Goal: Task Accomplishment & Management: Use online tool/utility

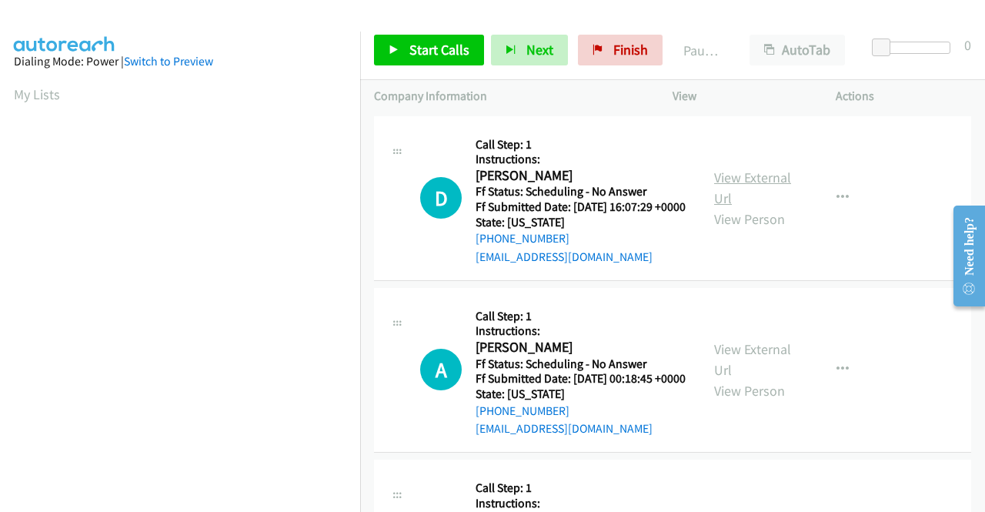
click at [732, 176] on link "View External Url" at bounding box center [752, 188] width 77 height 38
click at [762, 373] on link "View External Url" at bounding box center [752, 359] width 77 height 38
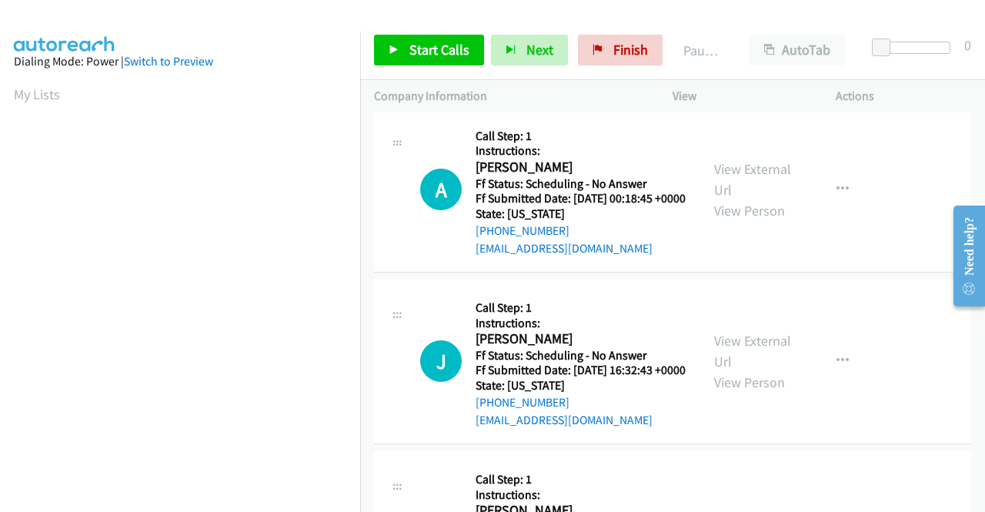
scroll to position [231, 0]
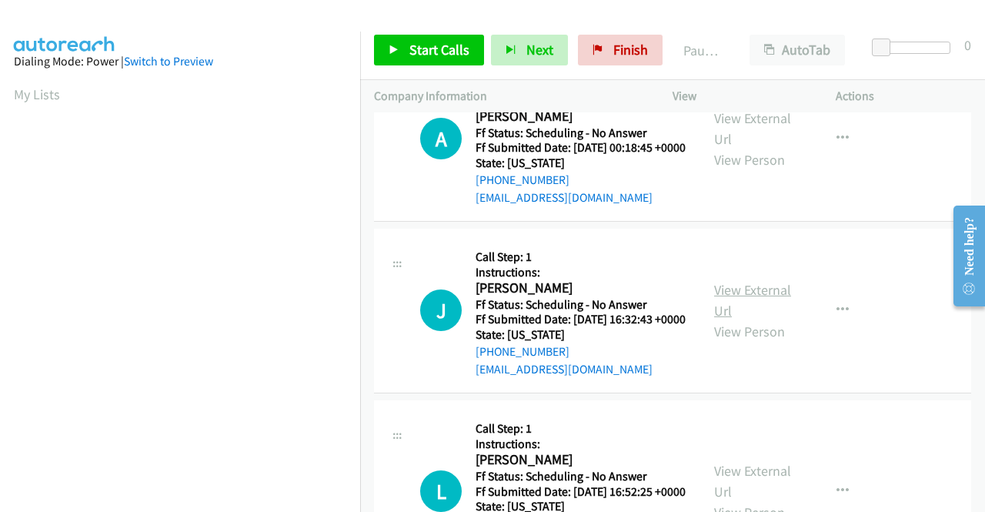
click at [749, 319] on link "View External Url" at bounding box center [752, 300] width 77 height 38
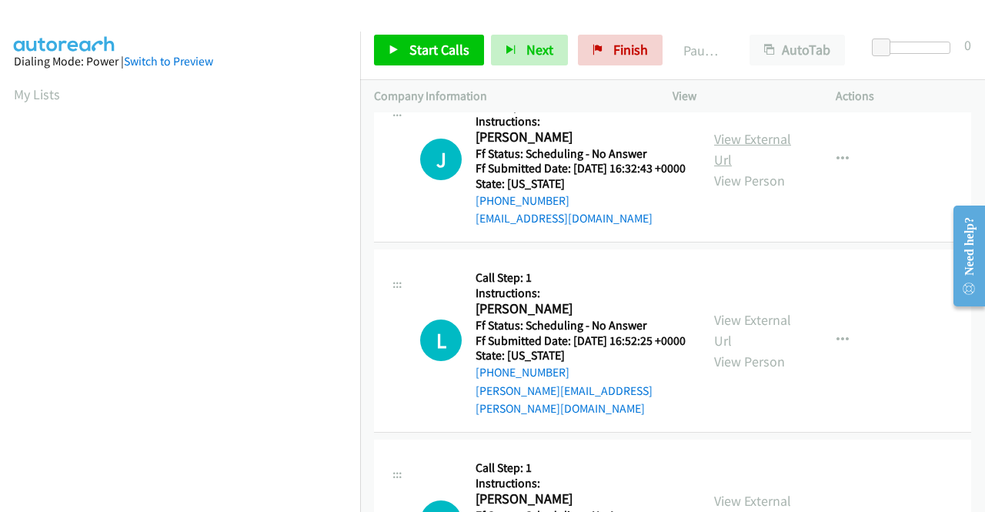
scroll to position [385, 0]
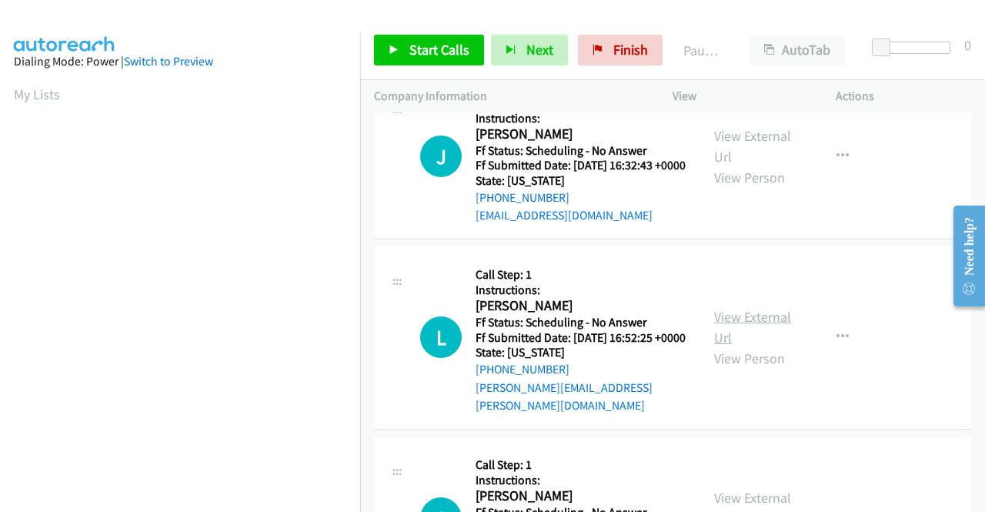
click at [733, 346] on link "View External Url" at bounding box center [752, 327] width 77 height 38
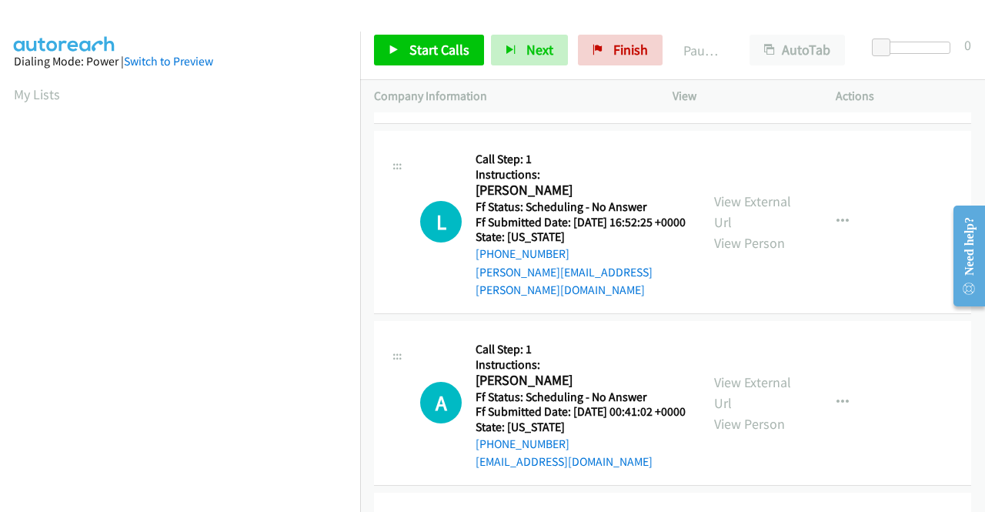
scroll to position [539, 0]
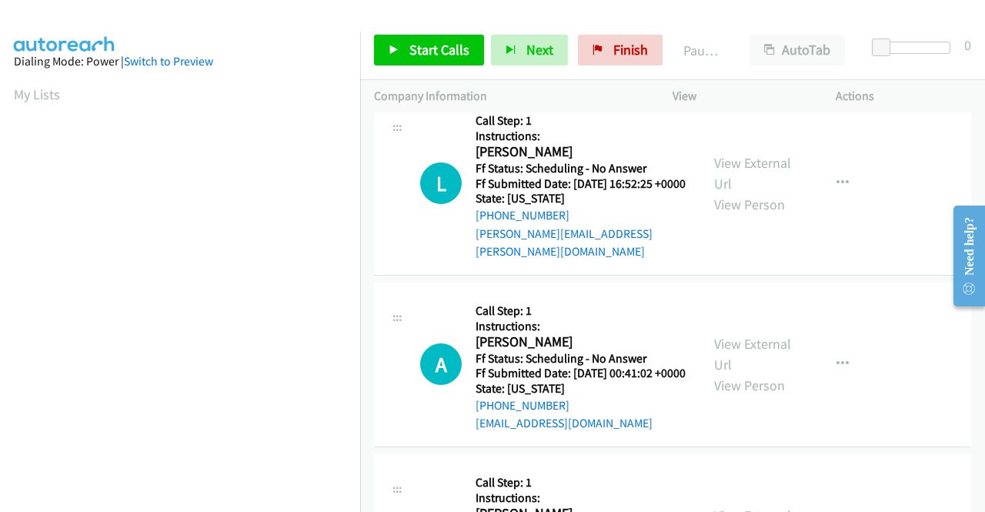
click at [730, 395] on div "View External Url View Person" at bounding box center [754, 364] width 80 height 62
click at [732, 373] on link "View External Url" at bounding box center [752, 354] width 77 height 38
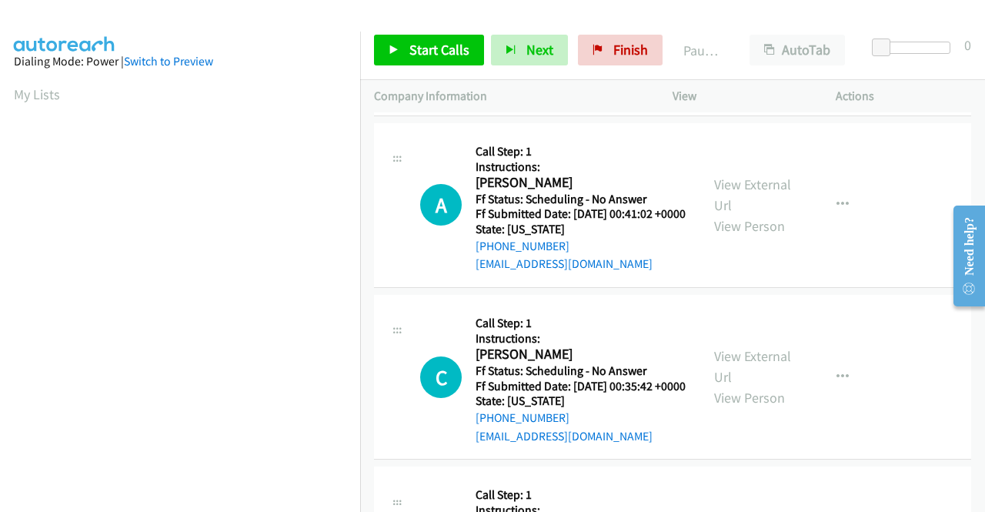
scroll to position [769, 0]
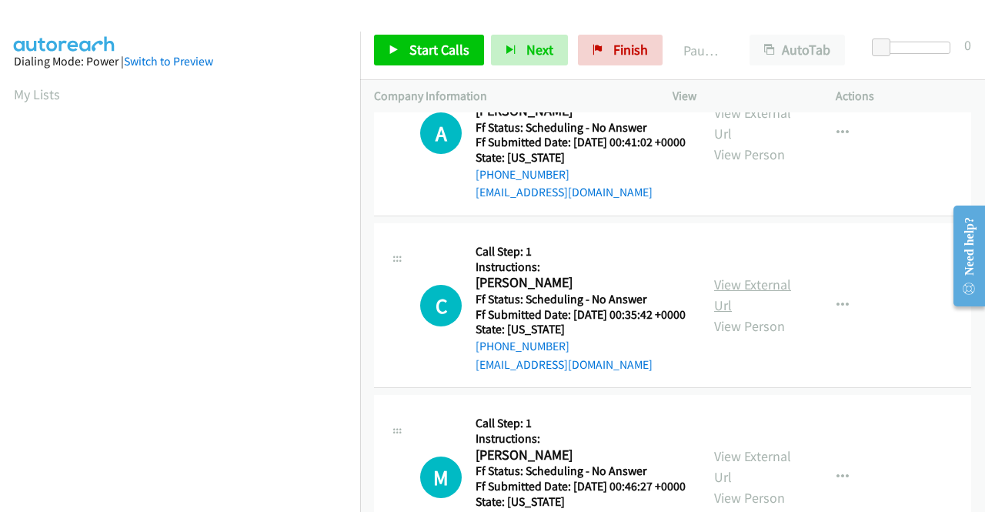
click at [732, 314] on link "View External Url" at bounding box center [752, 294] width 77 height 38
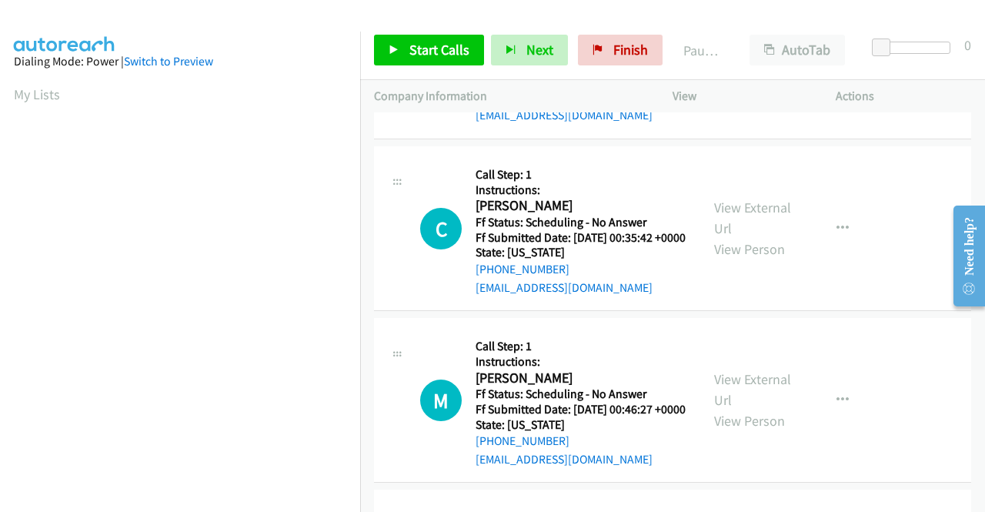
scroll to position [923, 0]
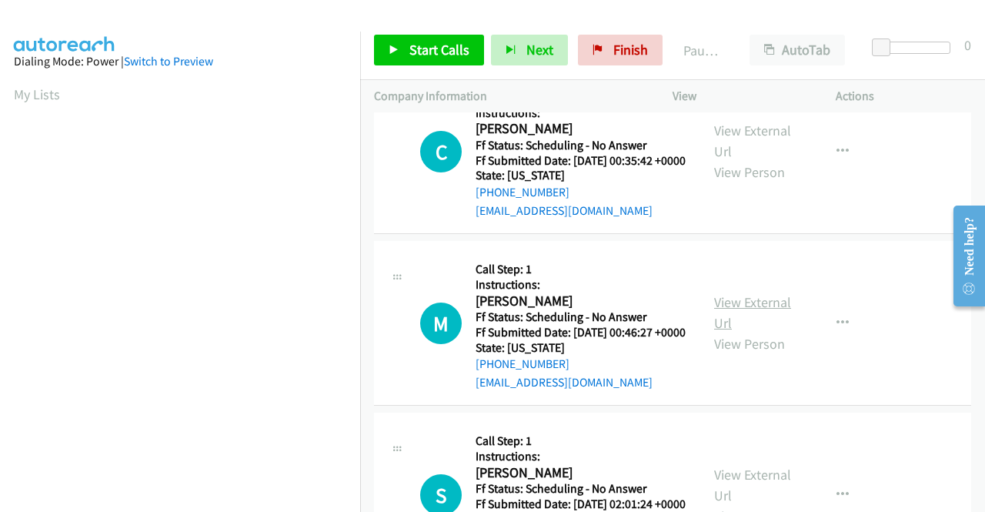
click at [752, 332] on link "View External Url" at bounding box center [752, 312] width 77 height 38
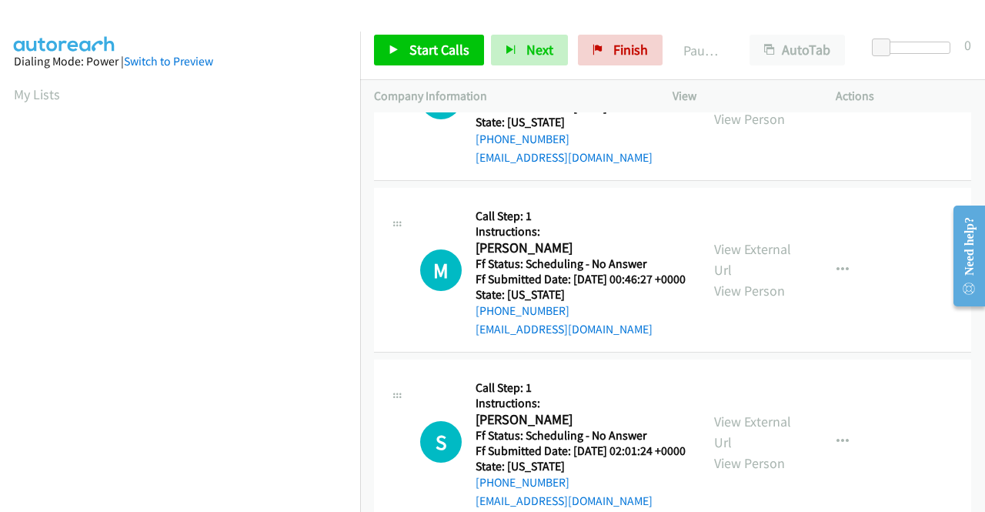
scroll to position [1077, 0]
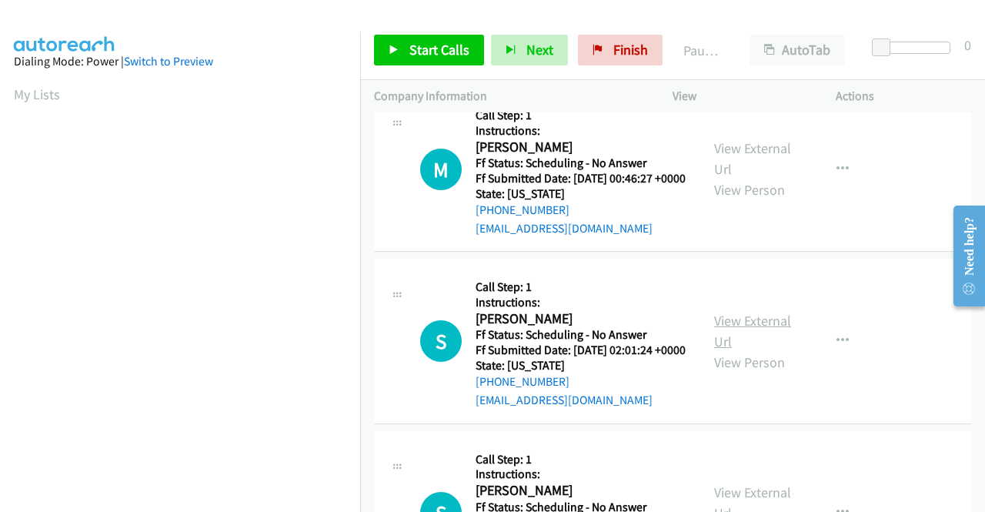
click at [741, 350] on link "View External Url" at bounding box center [752, 331] width 77 height 38
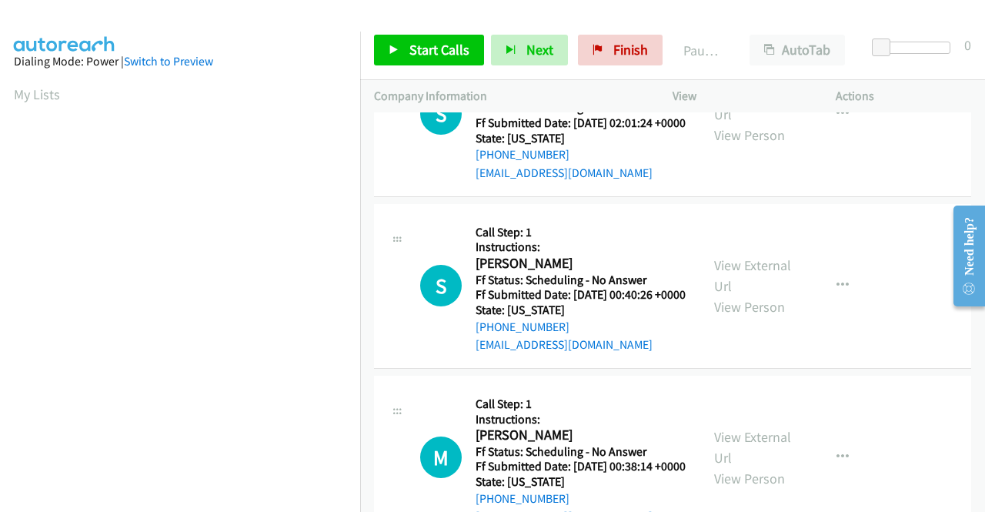
scroll to position [1308, 0]
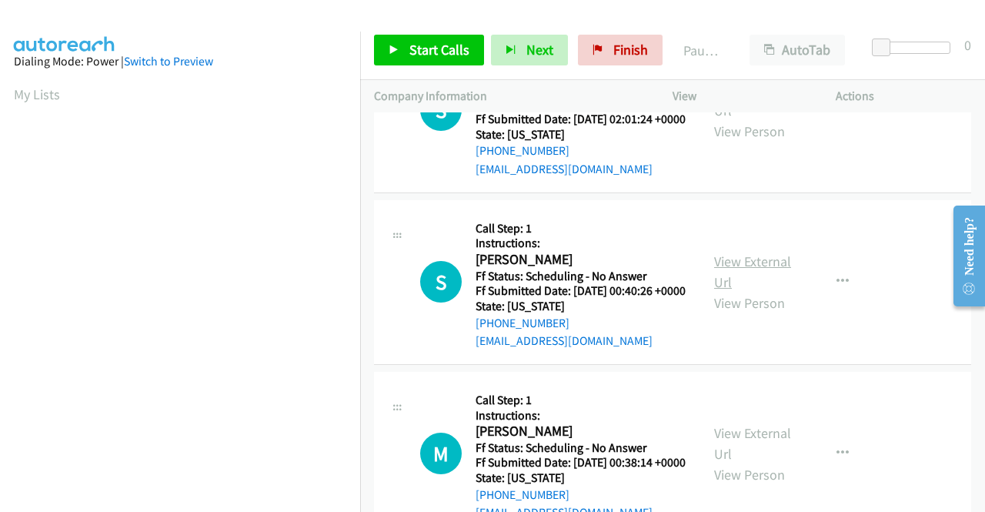
click at [772, 291] on link "View External Url" at bounding box center [752, 271] width 77 height 38
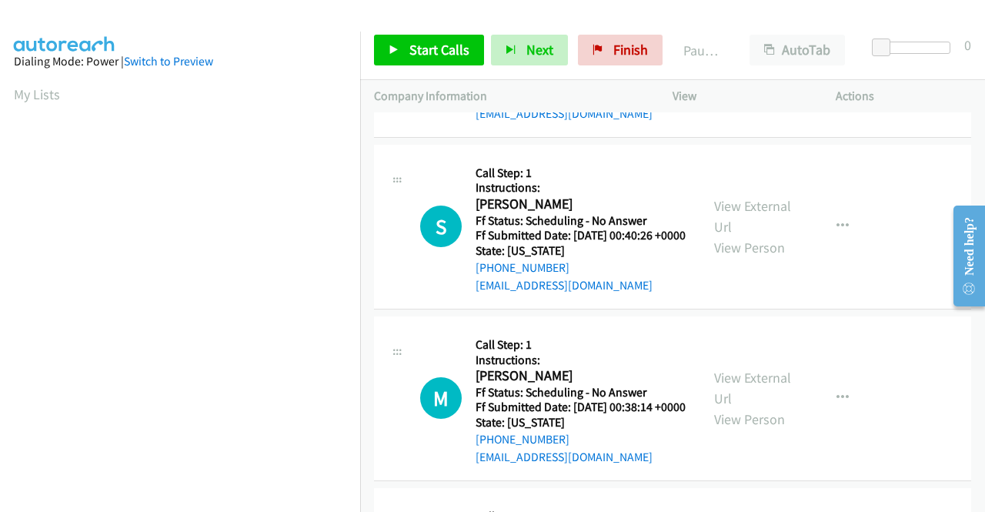
scroll to position [1462, 0]
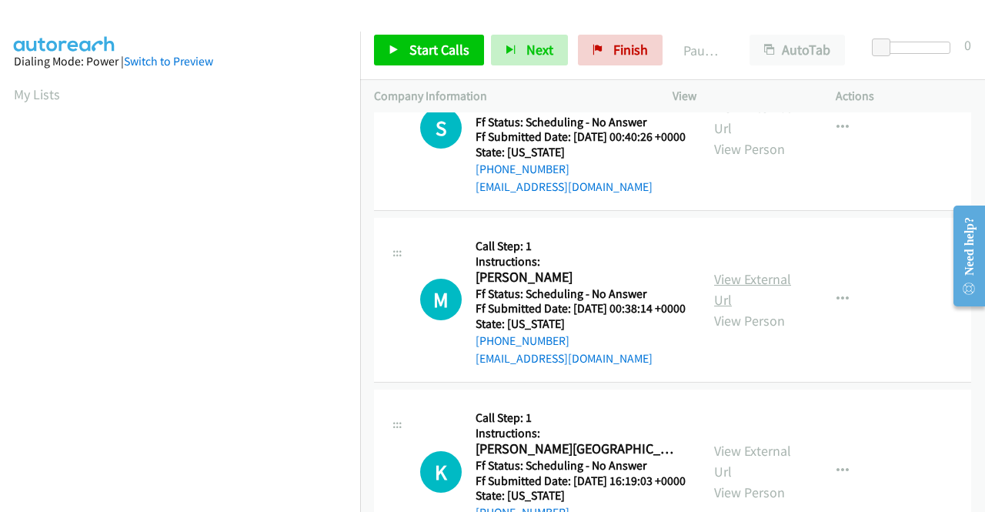
click at [726, 309] on link "View External Url" at bounding box center [752, 289] width 77 height 38
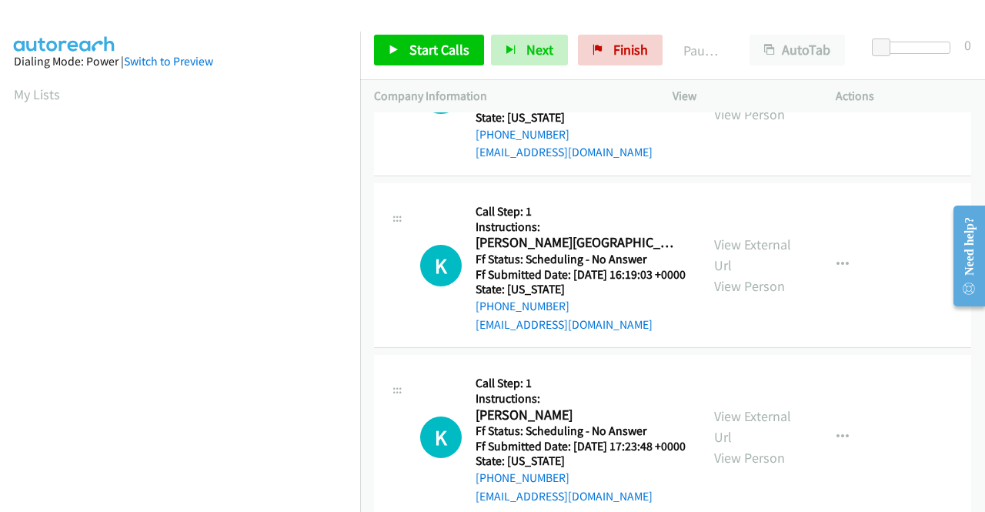
scroll to position [1693, 0]
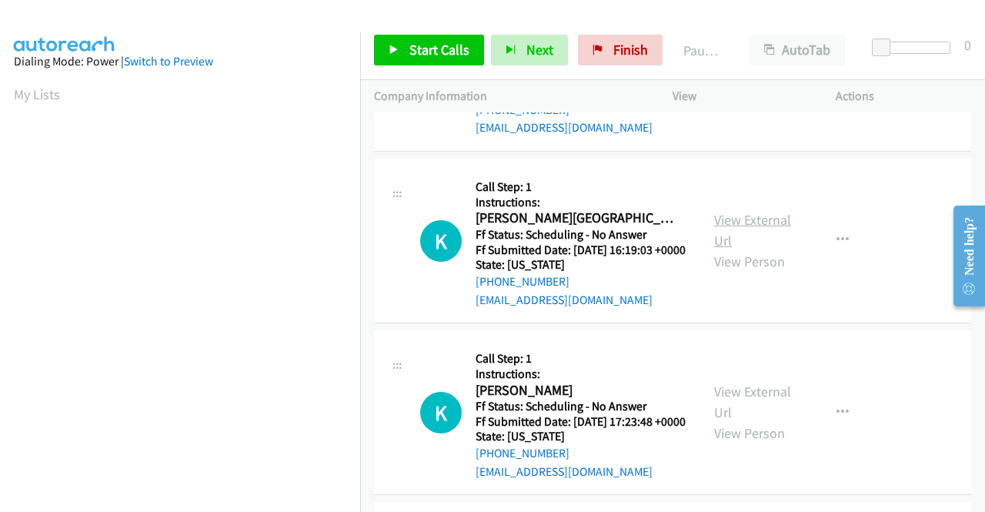
click at [732, 249] on link "View External Url" at bounding box center [752, 230] width 77 height 38
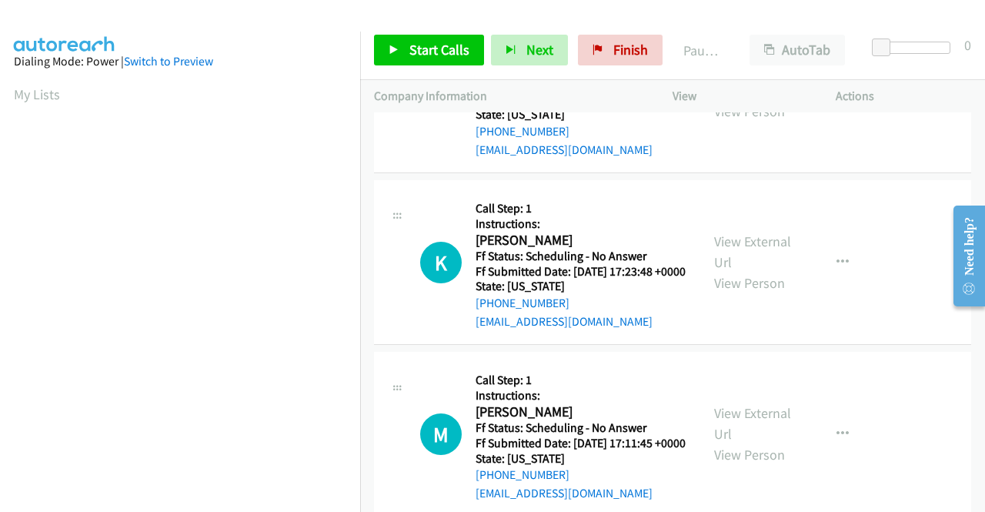
scroll to position [1847, 0]
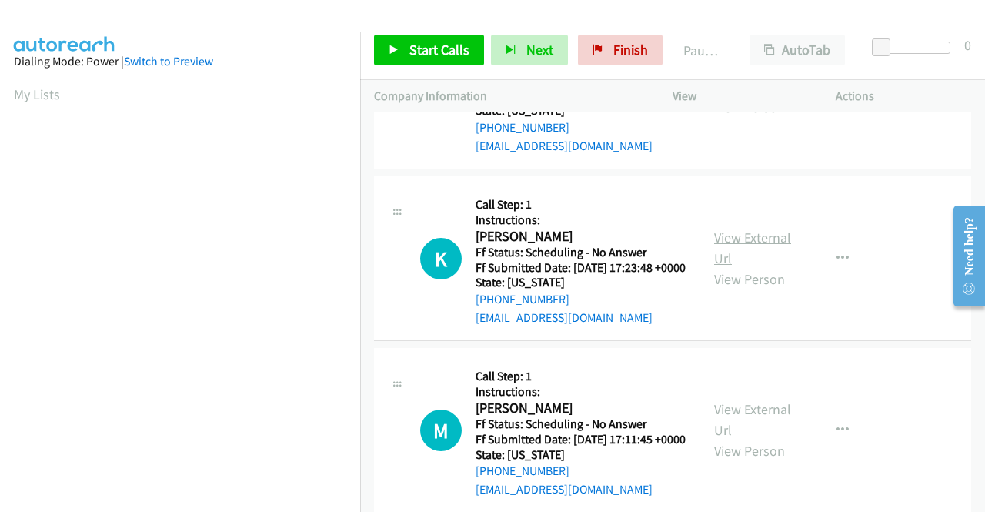
click at [739, 267] on link "View External Url" at bounding box center [752, 248] width 77 height 38
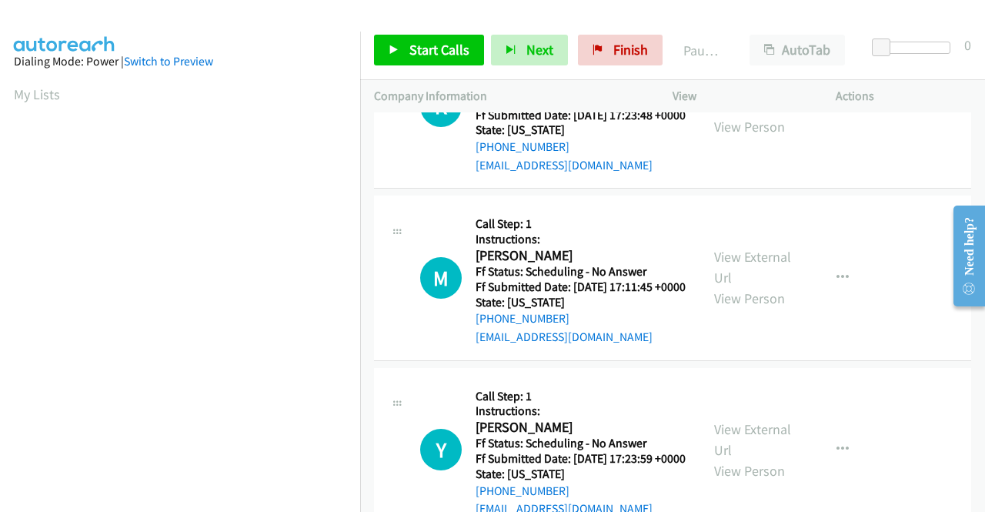
scroll to position [2000, 0]
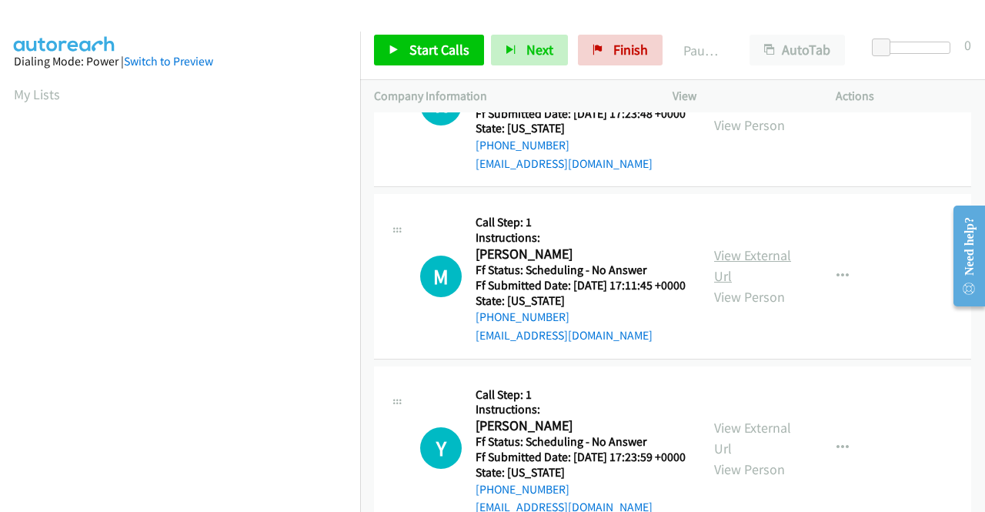
click at [736, 285] on link "View External Url" at bounding box center [752, 265] width 77 height 38
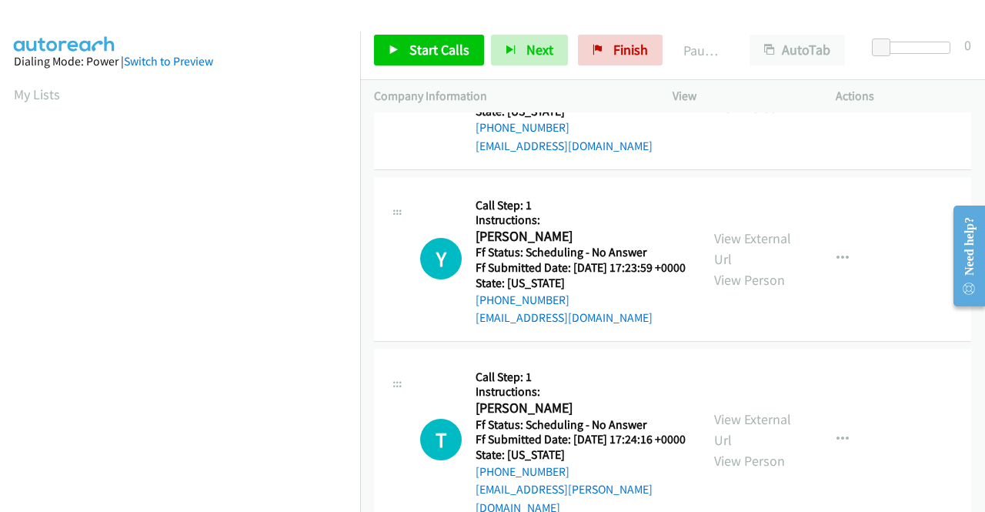
scroll to position [2231, 0]
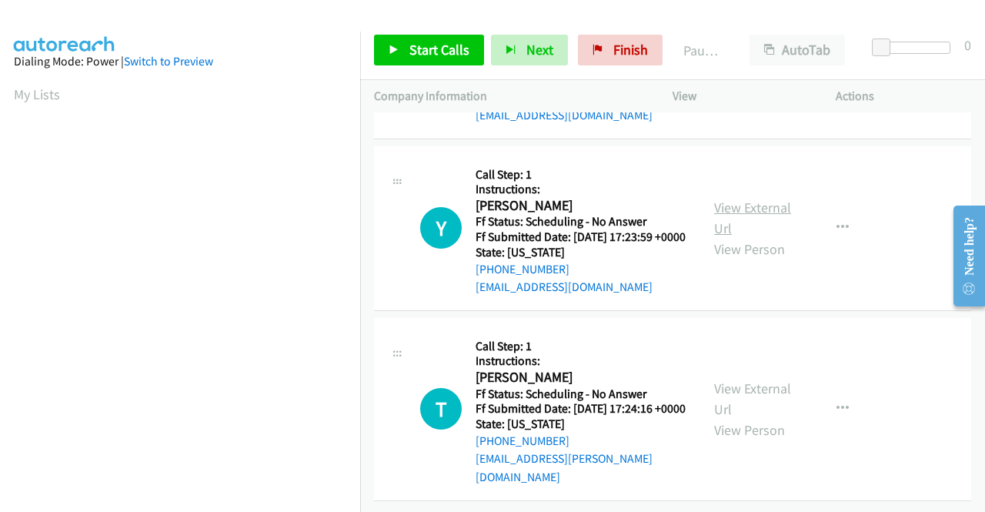
click at [737, 237] on link "View External Url" at bounding box center [752, 218] width 77 height 38
click at [736, 382] on link "View External Url" at bounding box center [752, 398] width 77 height 38
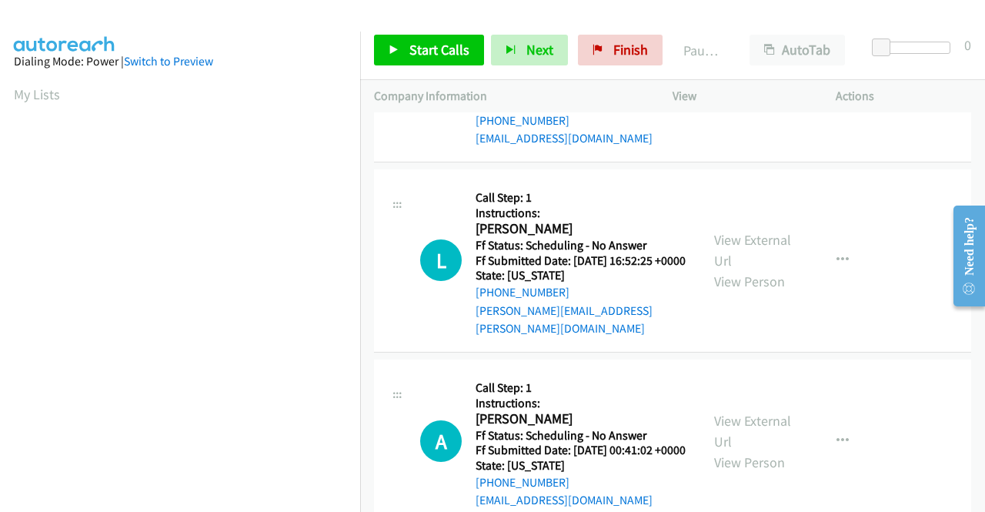
scroll to position [0, 0]
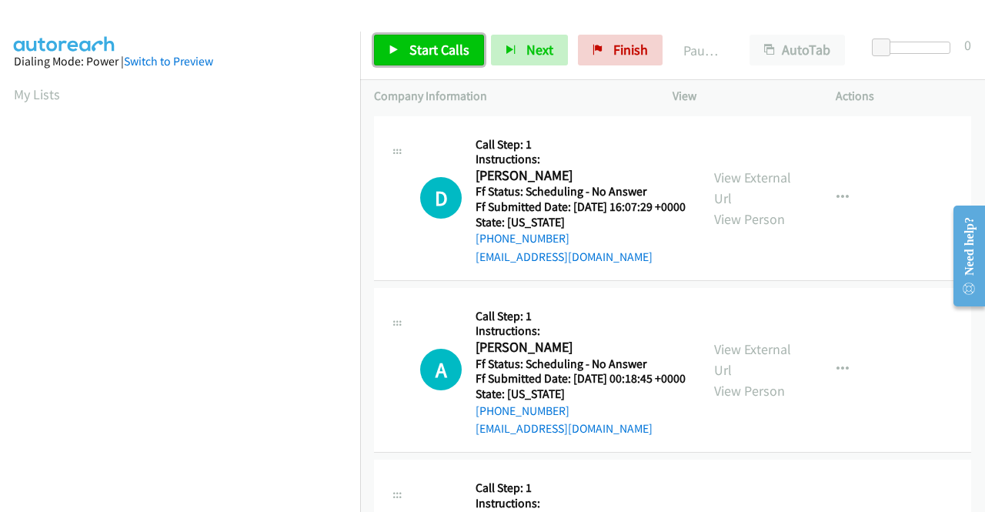
click at [406, 48] on link "Start Calls" at bounding box center [429, 50] width 110 height 31
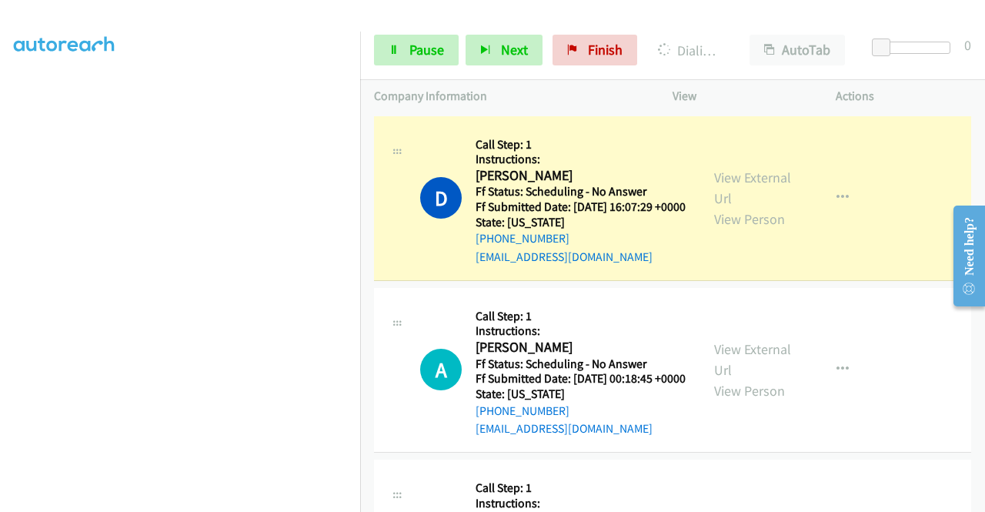
scroll to position [351, 0]
click at [405, 50] on link "Pause" at bounding box center [416, 50] width 85 height 31
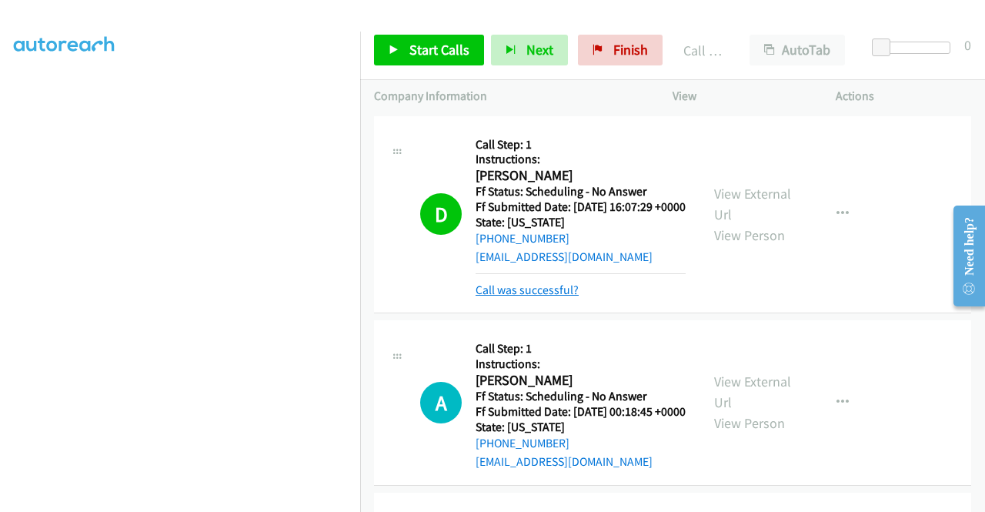
click at [509, 297] on link "Call was successful?" at bounding box center [527, 289] width 103 height 15
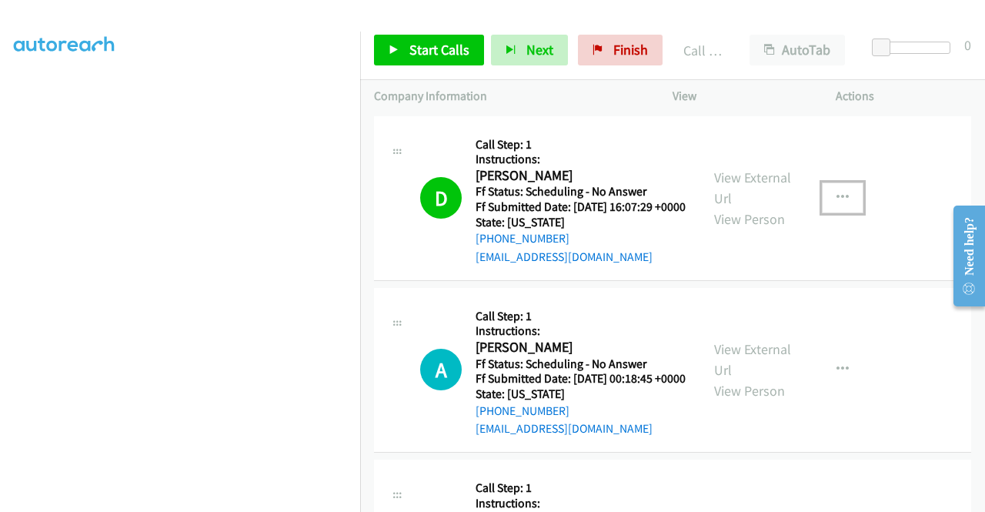
click at [836, 204] on icon "button" at bounding box center [842, 198] width 12 height 12
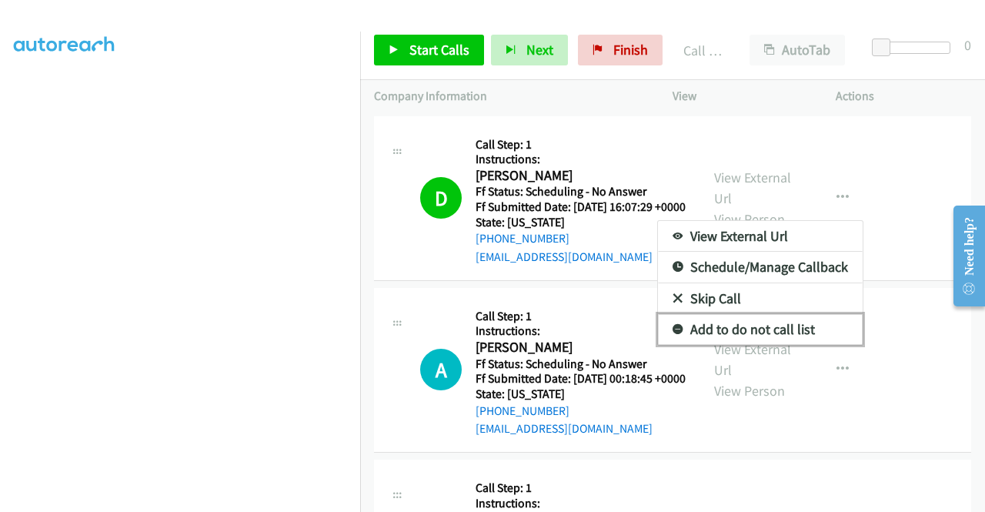
click at [689, 336] on link "Add to do not call list" at bounding box center [760, 329] width 205 height 31
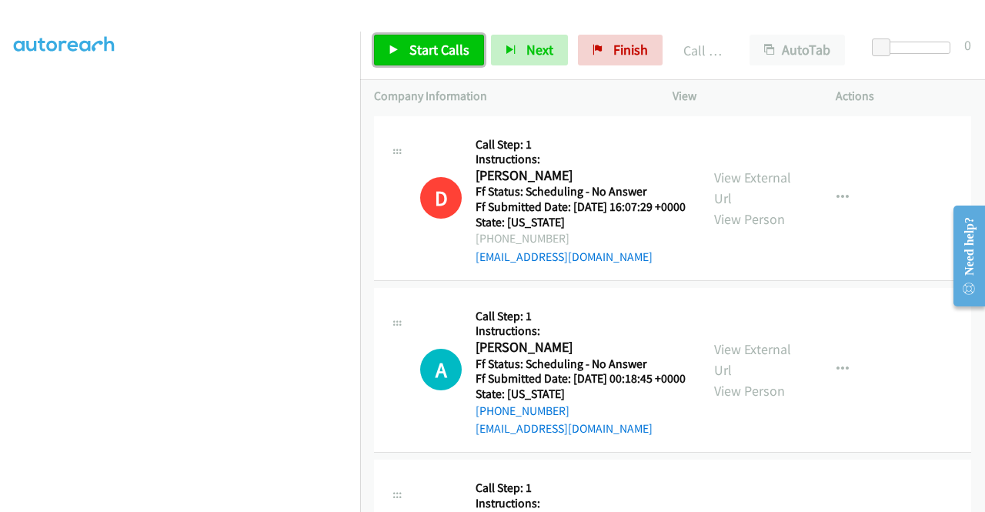
click at [396, 48] on icon at bounding box center [394, 50] width 11 height 11
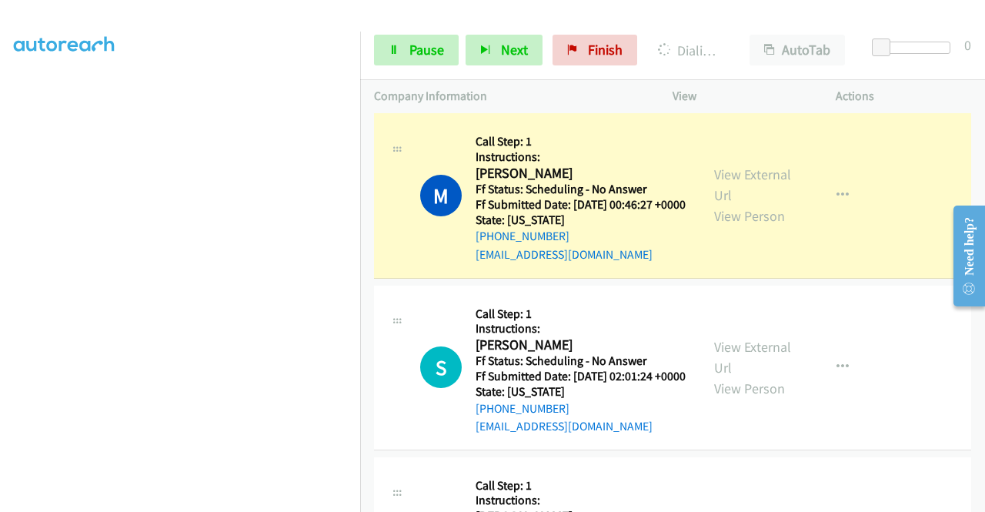
scroll to position [1231, 0]
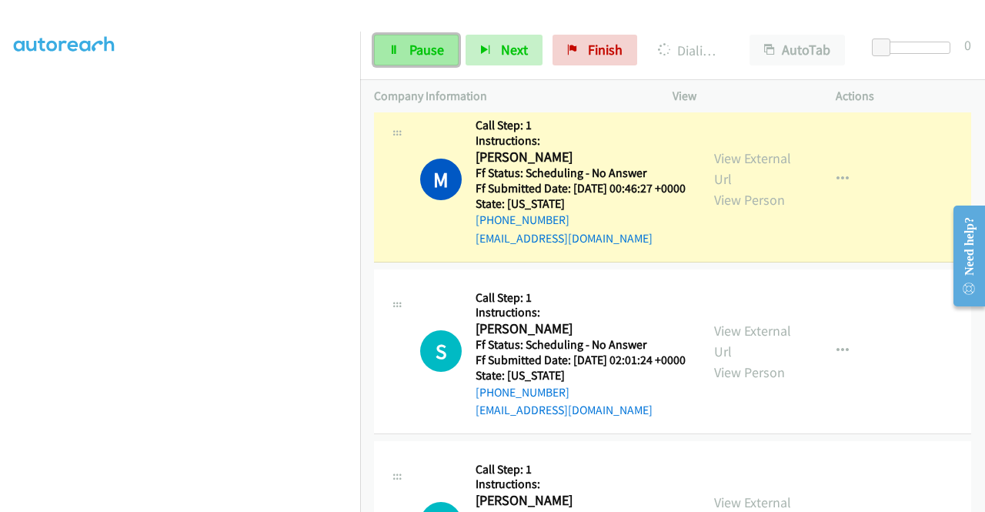
click at [412, 47] on span "Pause" at bounding box center [426, 50] width 35 height 18
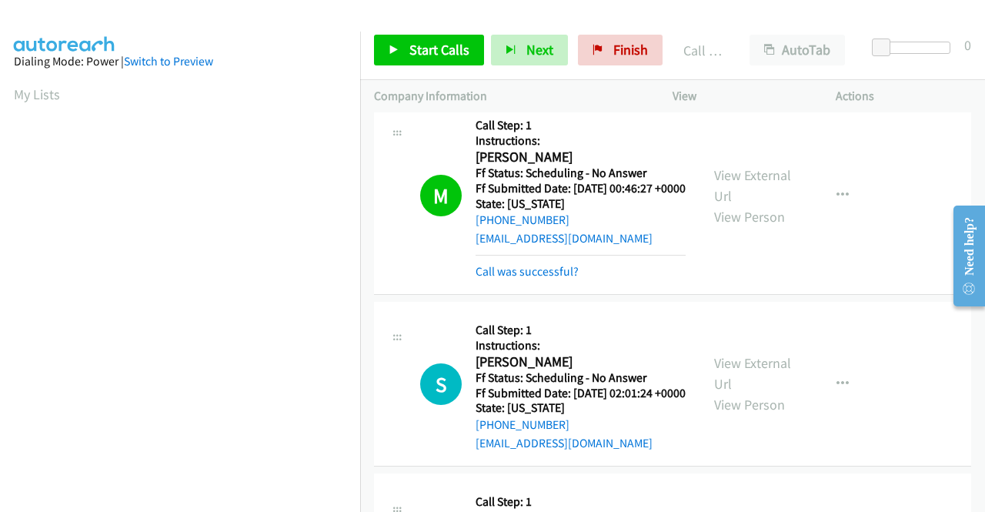
scroll to position [351, 0]
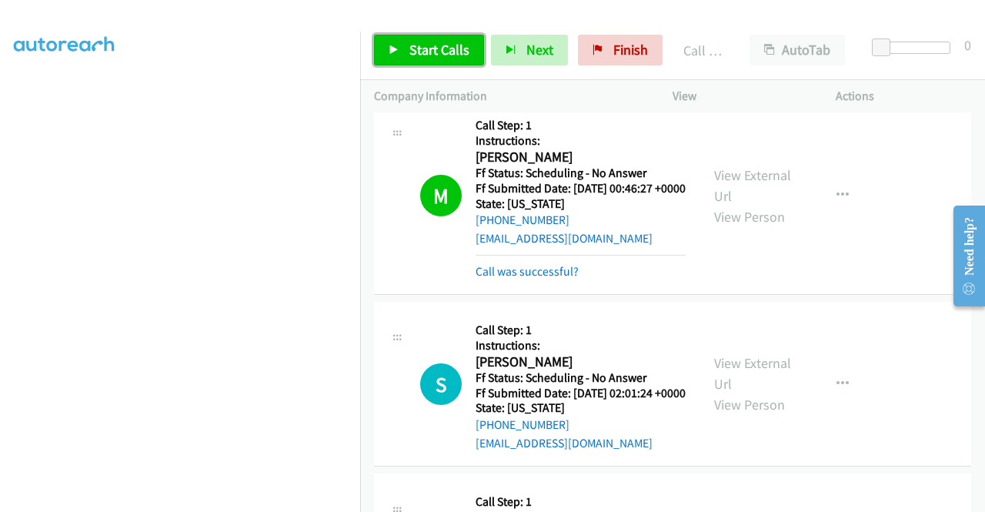
click at [439, 46] on span "Start Calls" at bounding box center [439, 50] width 60 height 18
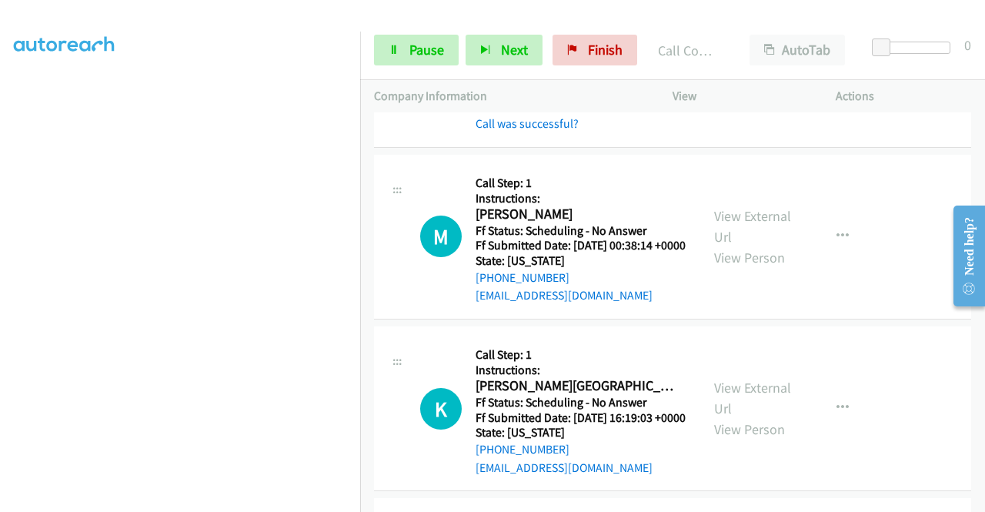
scroll to position [1847, 0]
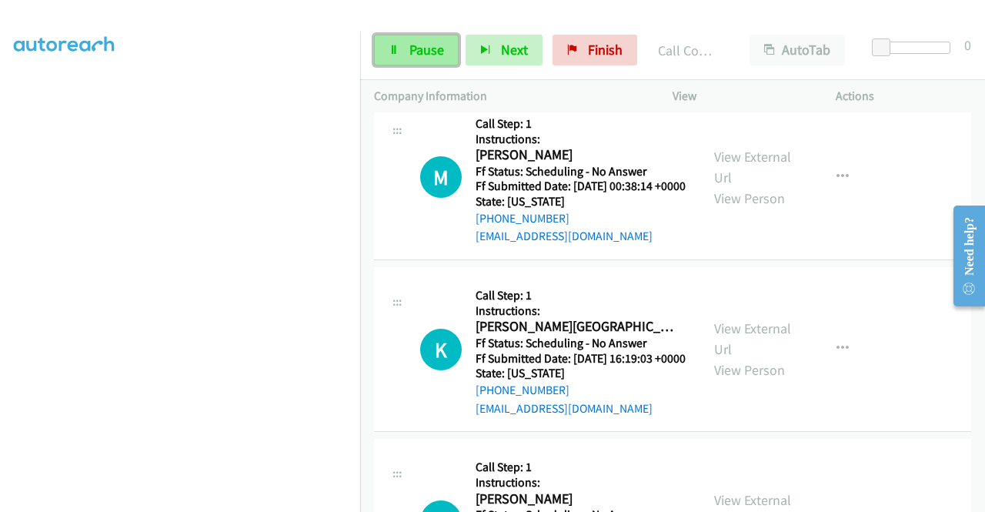
click at [384, 47] on link "Pause" at bounding box center [416, 50] width 85 height 31
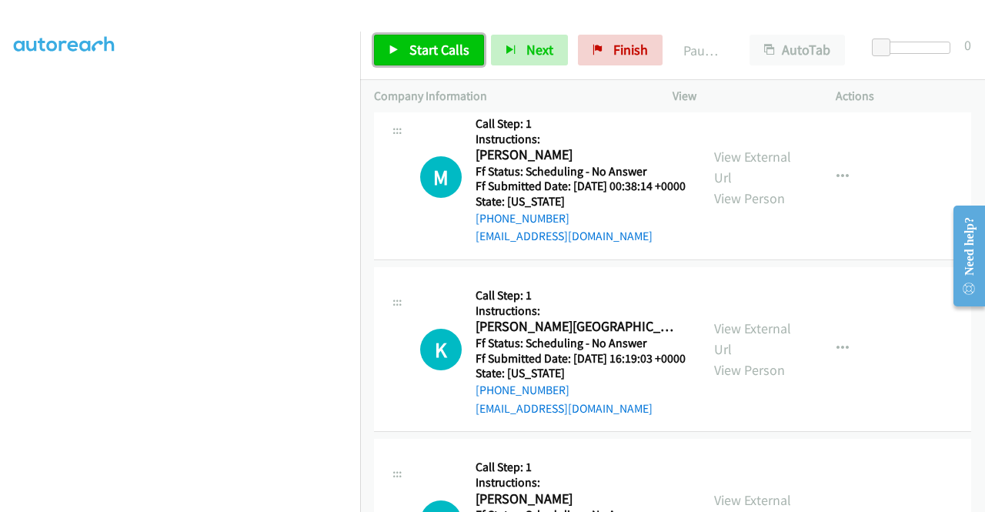
click at [384, 47] on link "Start Calls" at bounding box center [429, 50] width 110 height 31
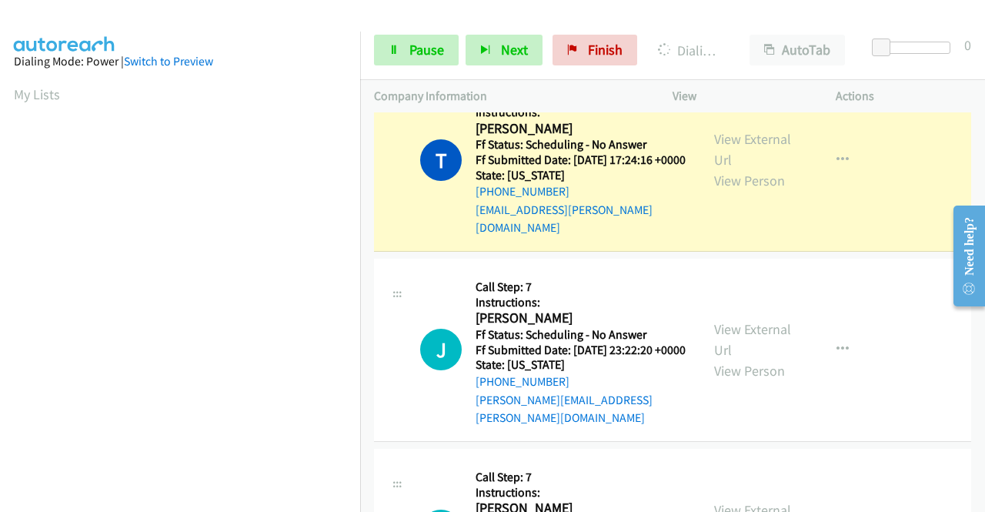
scroll to position [87, 0]
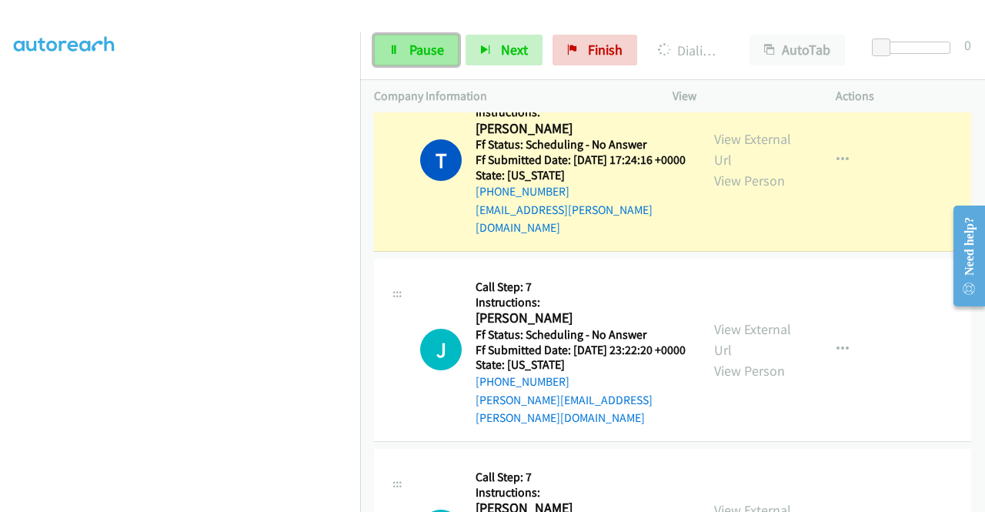
click at [414, 47] on span "Pause" at bounding box center [426, 50] width 35 height 18
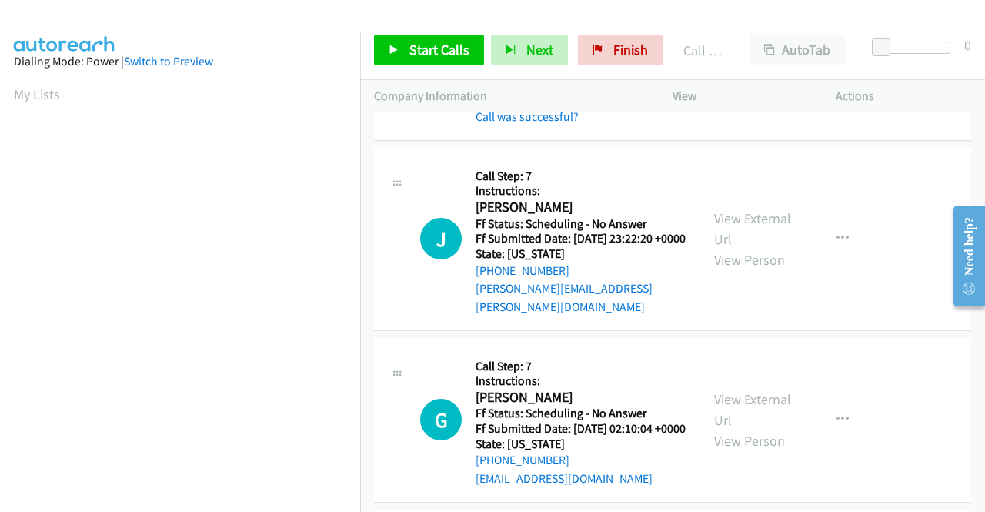
scroll to position [3017, 0]
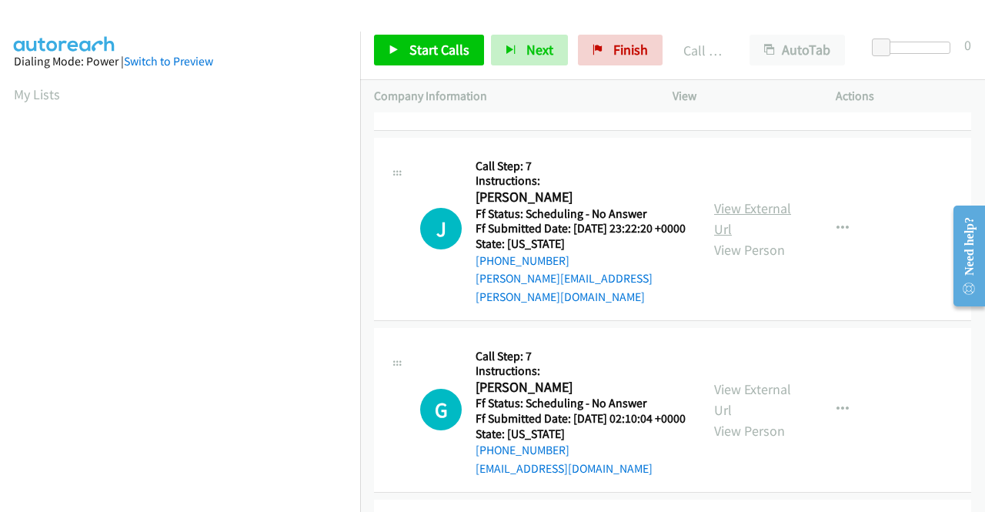
click at [752, 238] on link "View External Url" at bounding box center [752, 218] width 77 height 38
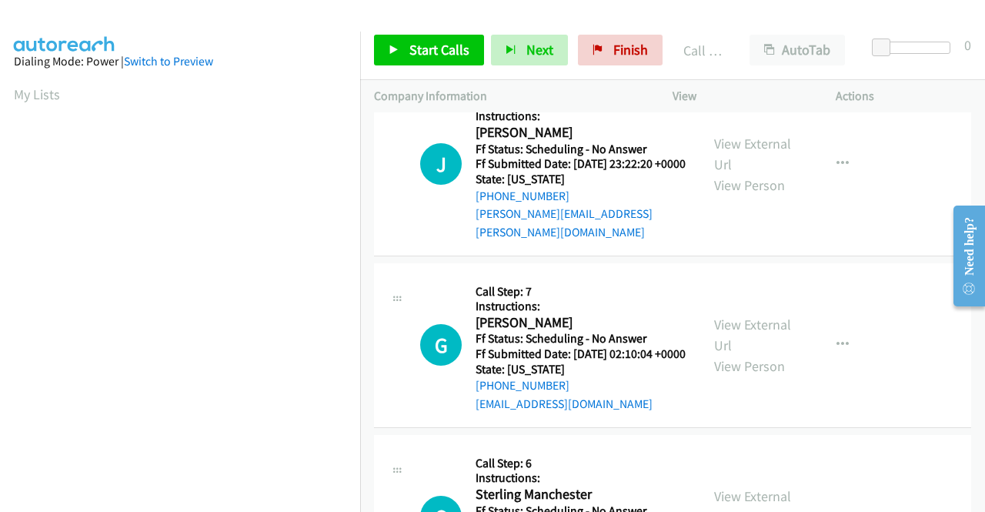
scroll to position [3171, 0]
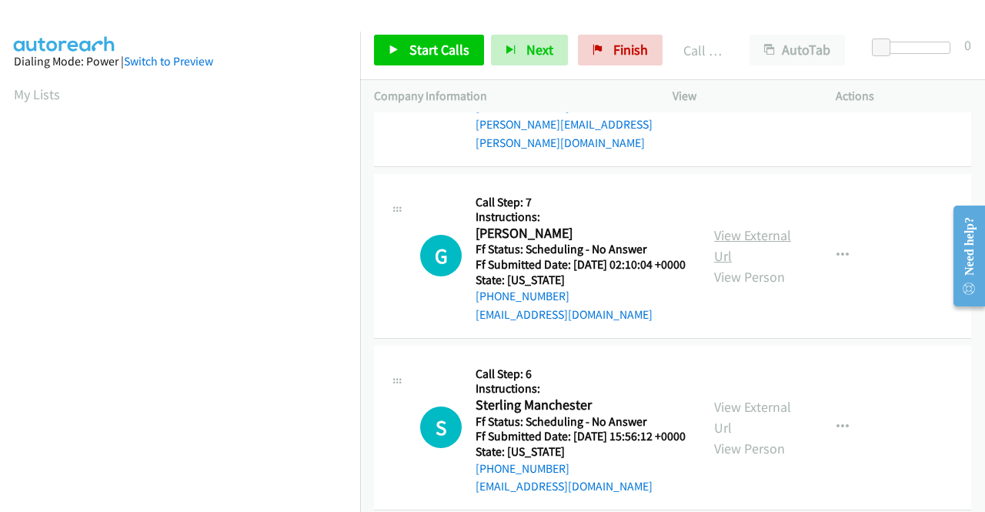
click at [747, 265] on link "View External Url" at bounding box center [752, 245] width 77 height 38
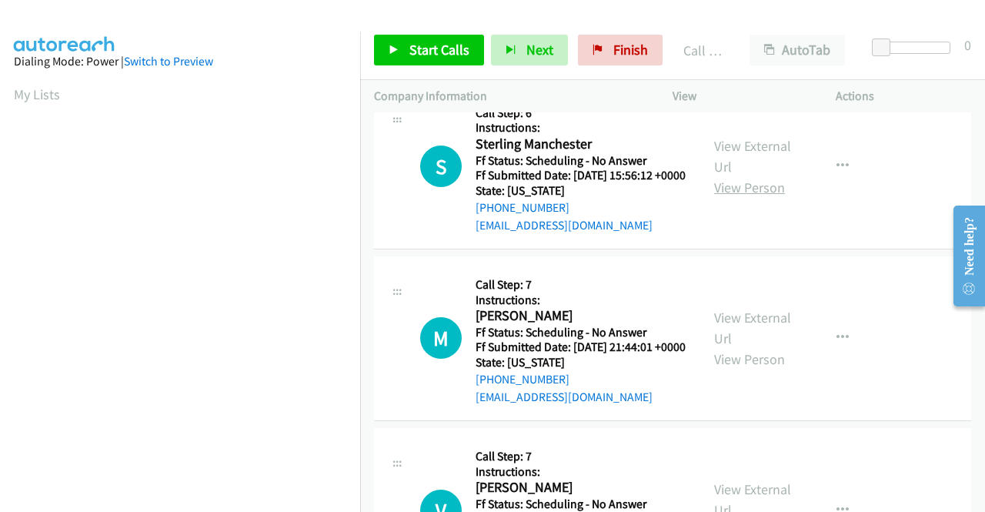
scroll to position [3479, 0]
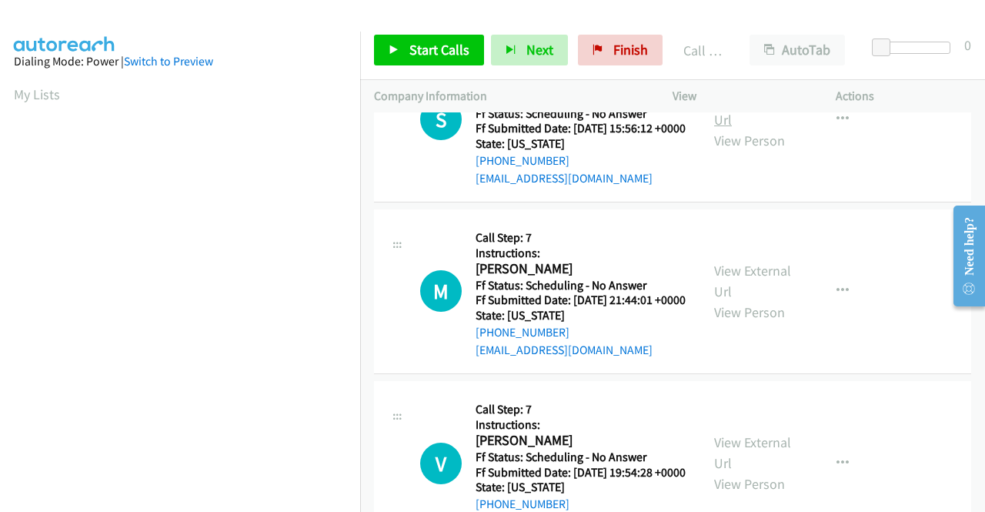
click at [746, 128] on link "View External Url" at bounding box center [752, 109] width 77 height 38
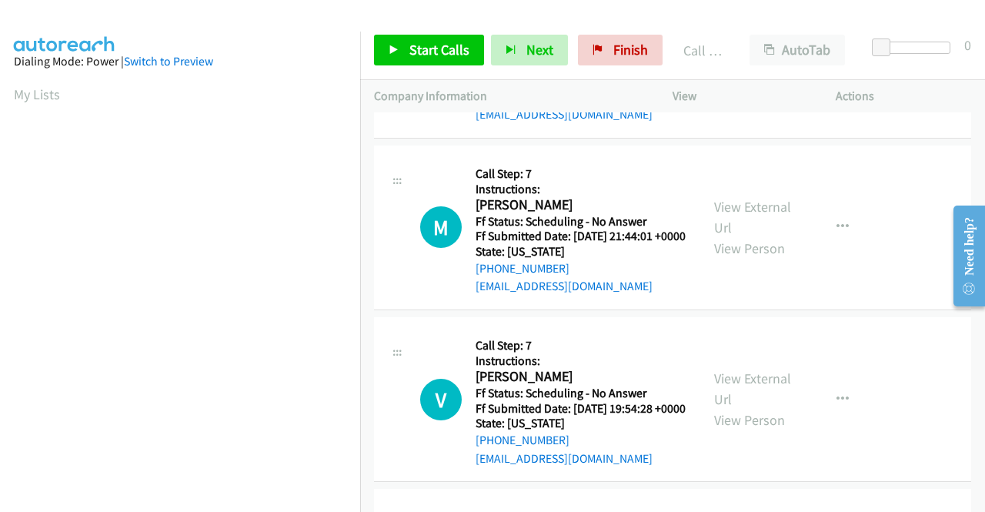
scroll to position [3632, 0]
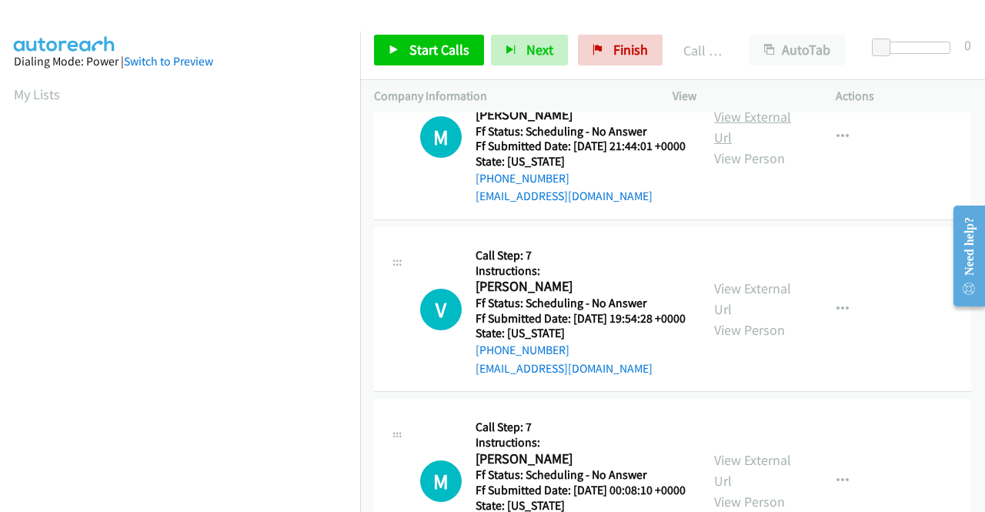
click at [769, 146] on link "View External Url" at bounding box center [752, 127] width 77 height 38
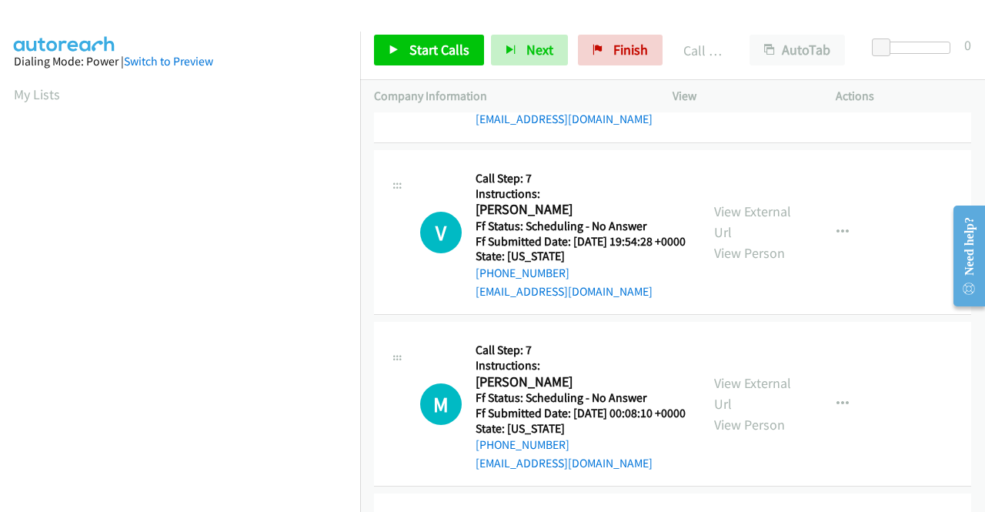
scroll to position [3786, 0]
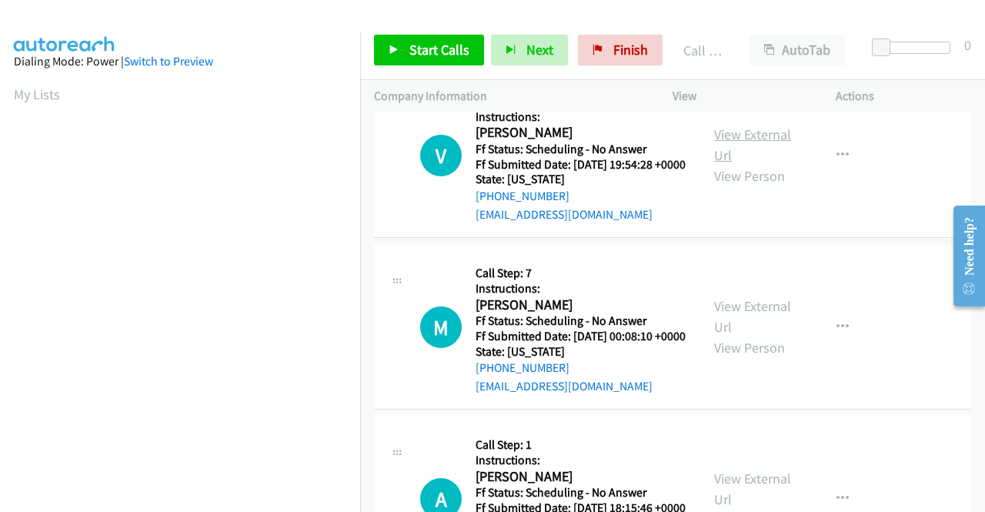
click at [740, 164] on link "View External Url" at bounding box center [752, 144] width 77 height 38
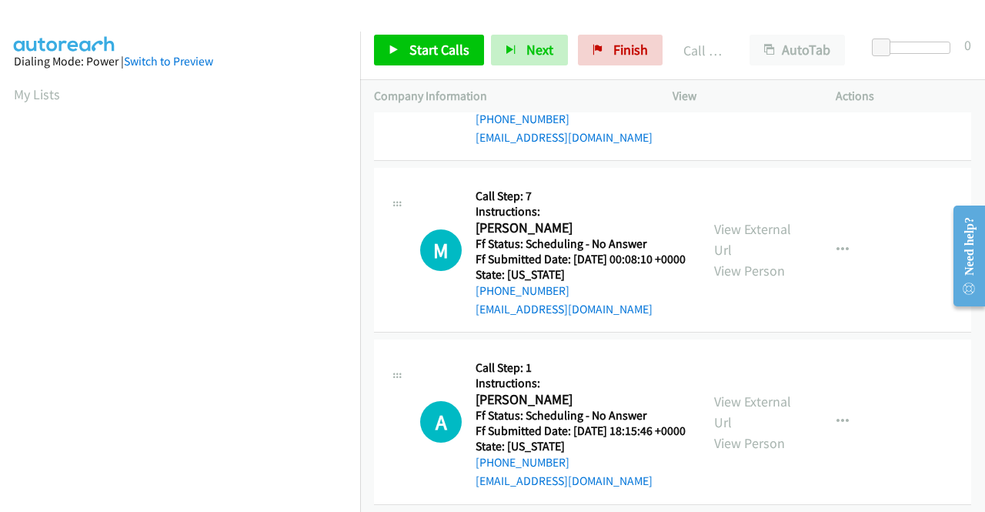
scroll to position [3940, 0]
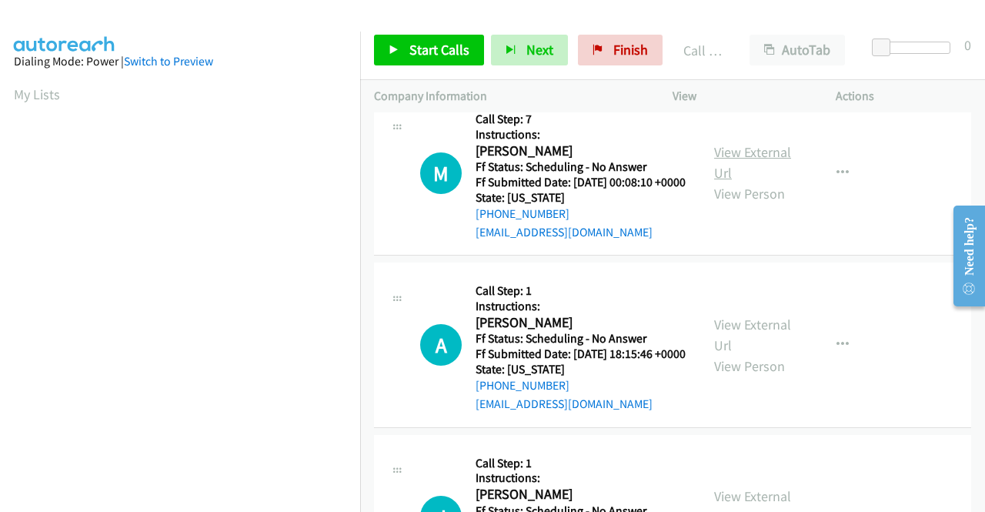
click at [755, 182] on link "View External Url" at bounding box center [752, 162] width 77 height 38
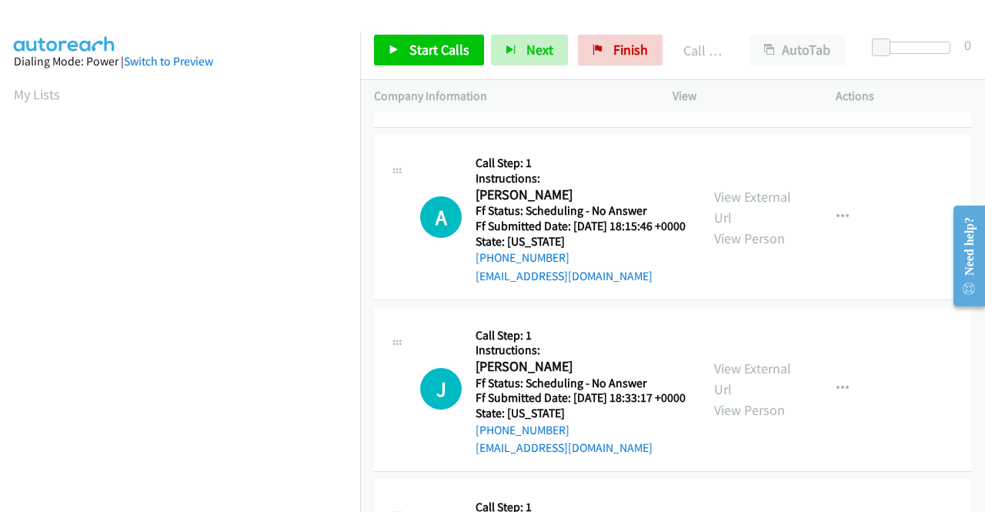
scroll to position [4094, 0]
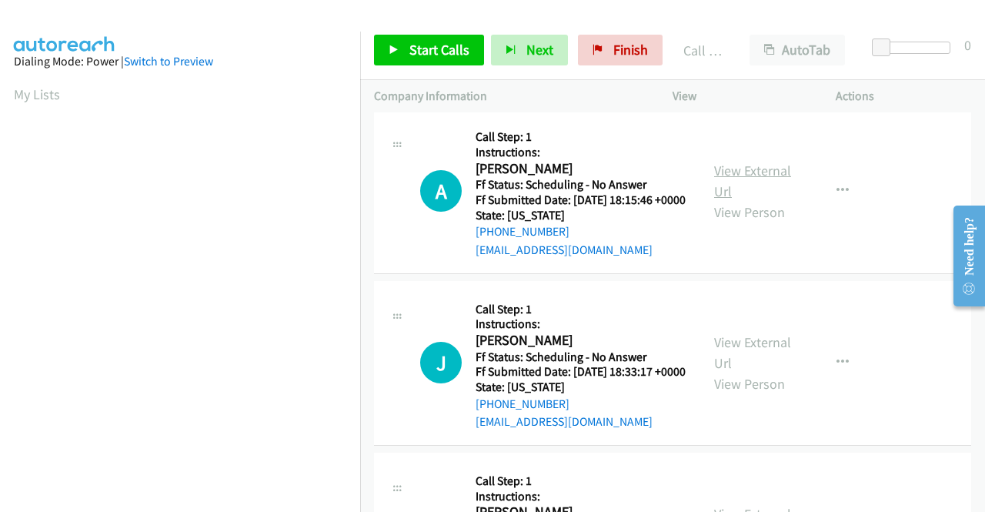
click at [750, 200] on link "View External Url" at bounding box center [752, 181] width 77 height 38
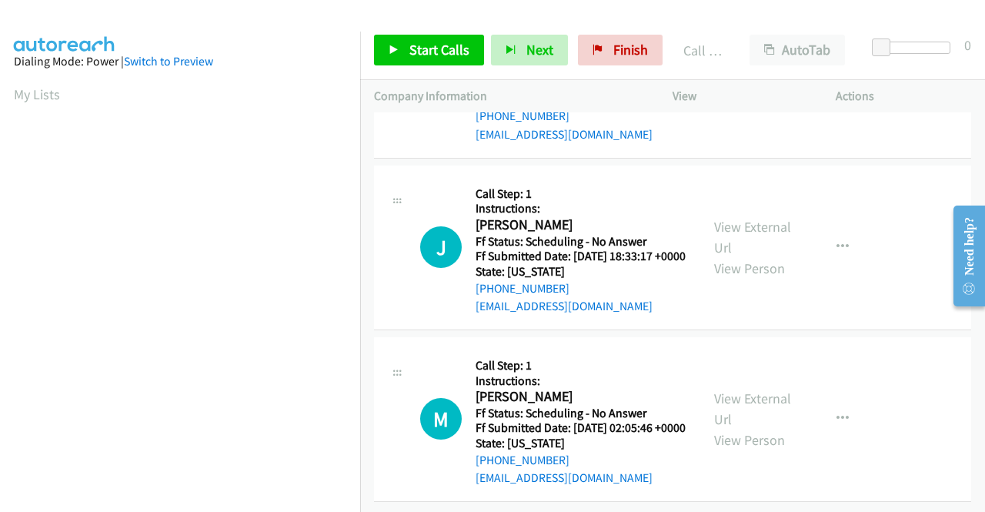
scroll to position [4325, 0]
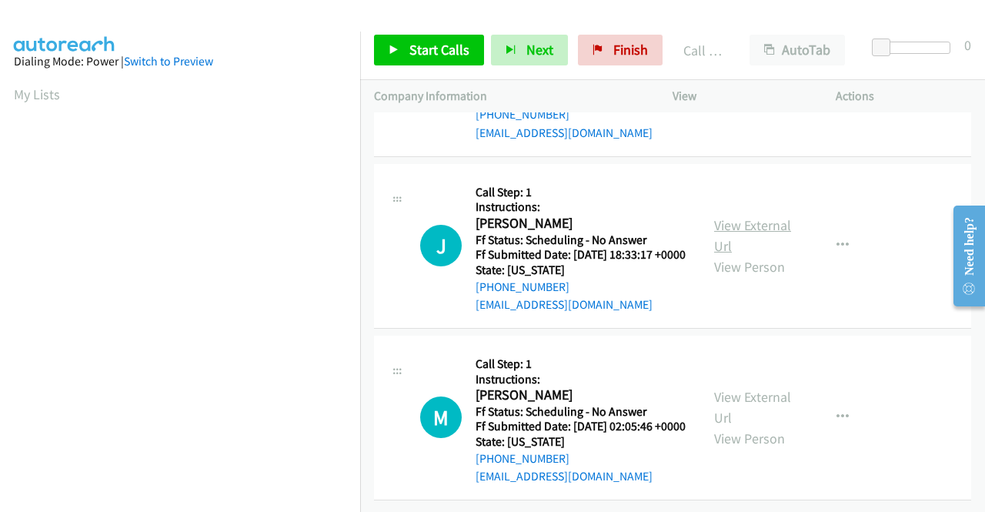
click at [735, 255] on link "View External Url" at bounding box center [752, 235] width 77 height 38
click at [748, 388] on link "View External Url" at bounding box center [752, 407] width 77 height 38
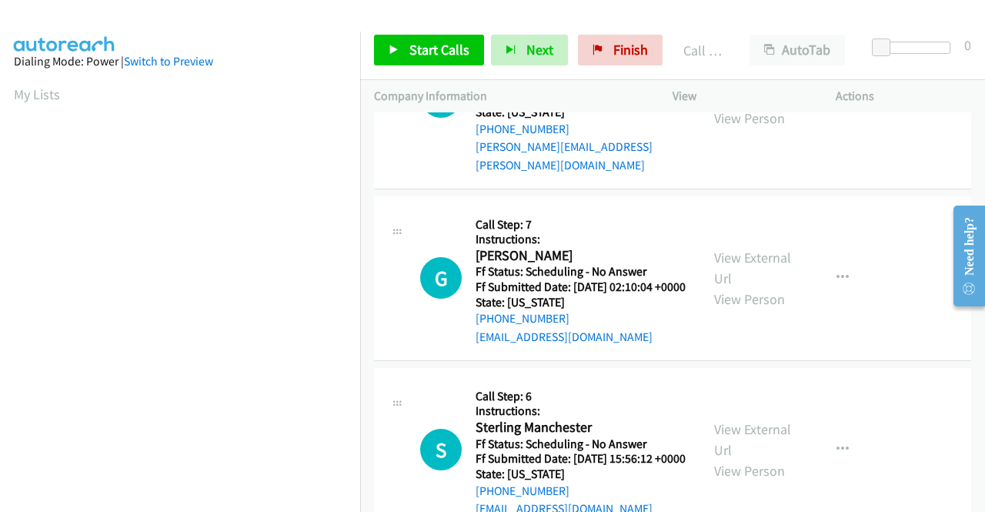
scroll to position [3162, 0]
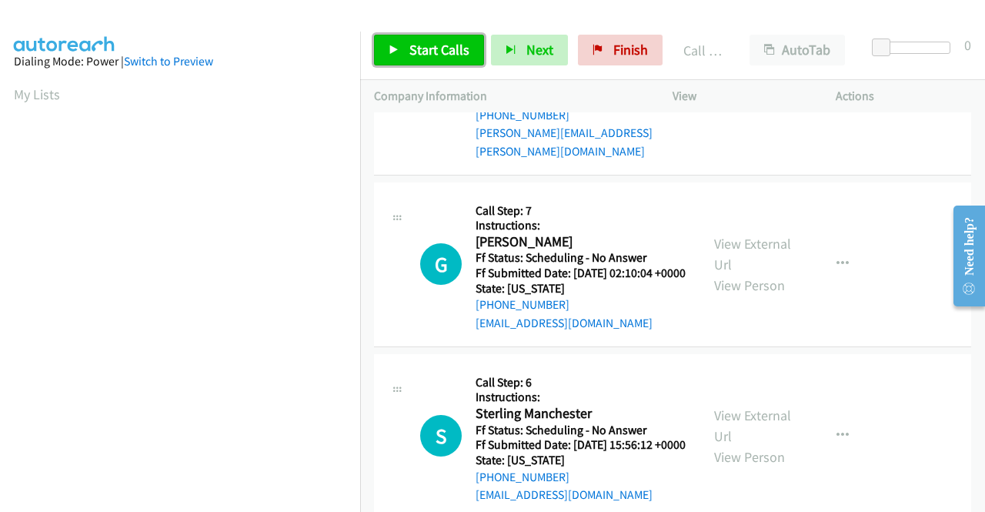
click at [446, 43] on span "Start Calls" at bounding box center [439, 50] width 60 height 18
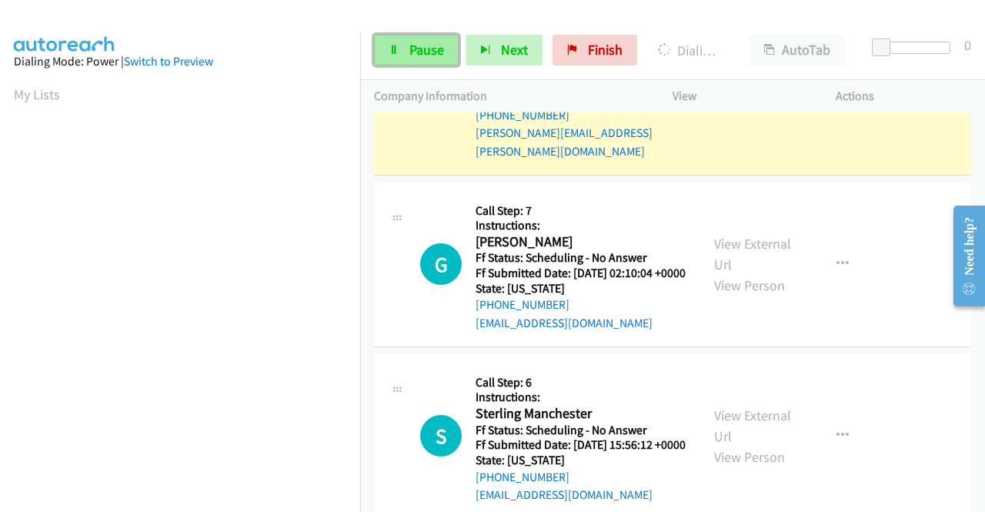
click at [445, 46] on link "Pause" at bounding box center [416, 50] width 85 height 31
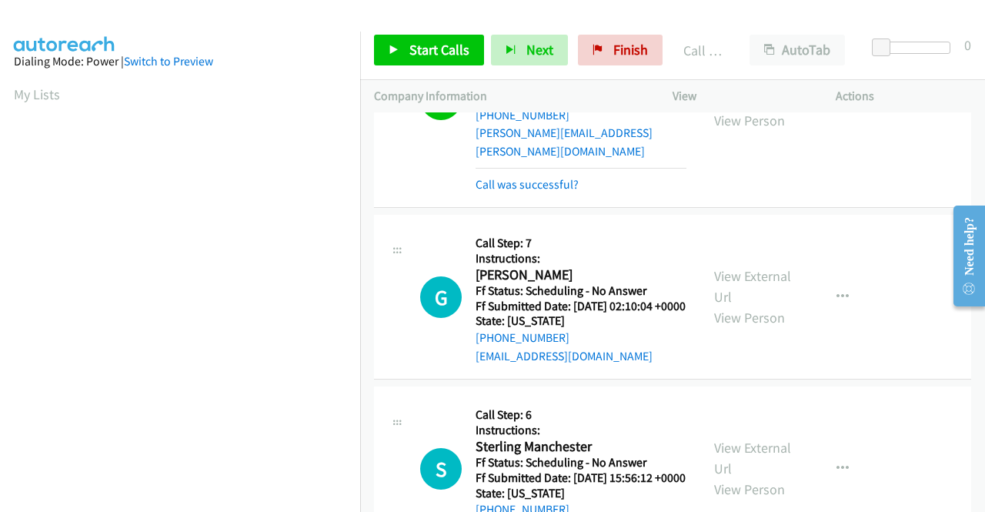
scroll to position [351, 0]
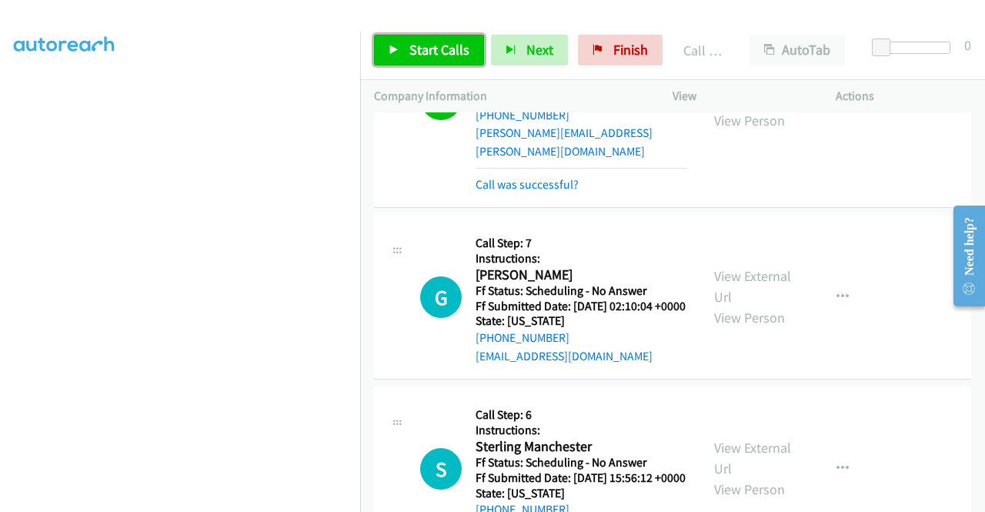
click at [390, 48] on icon at bounding box center [394, 50] width 11 height 11
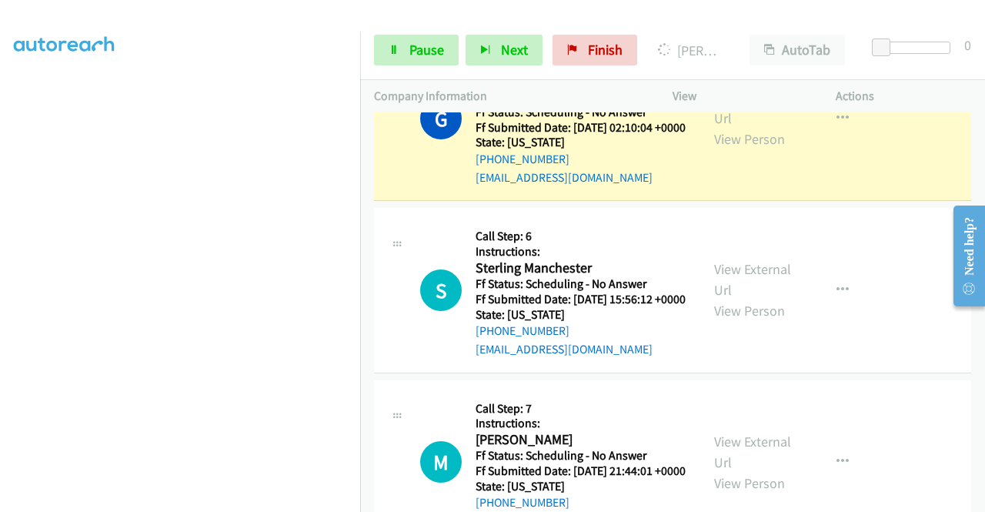
scroll to position [3393, 0]
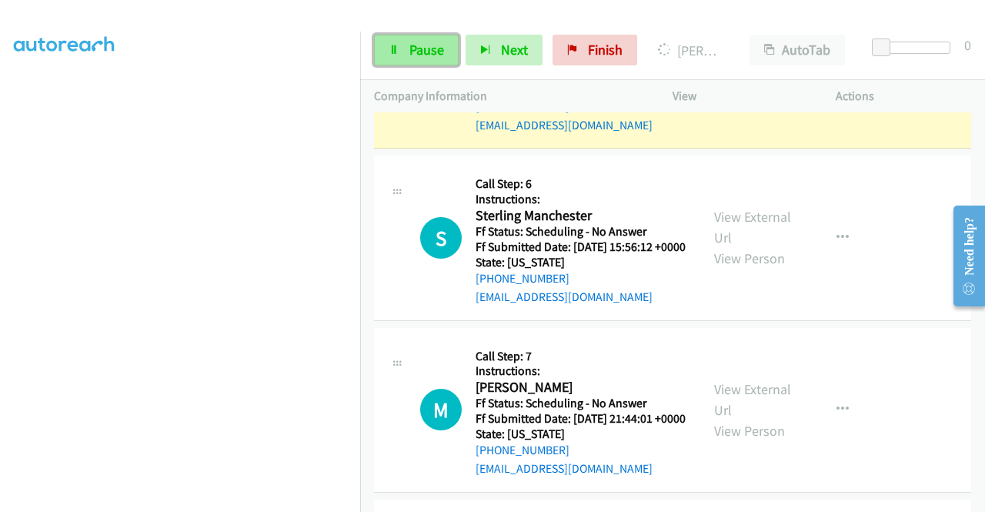
click at [441, 43] on span "Pause" at bounding box center [426, 50] width 35 height 18
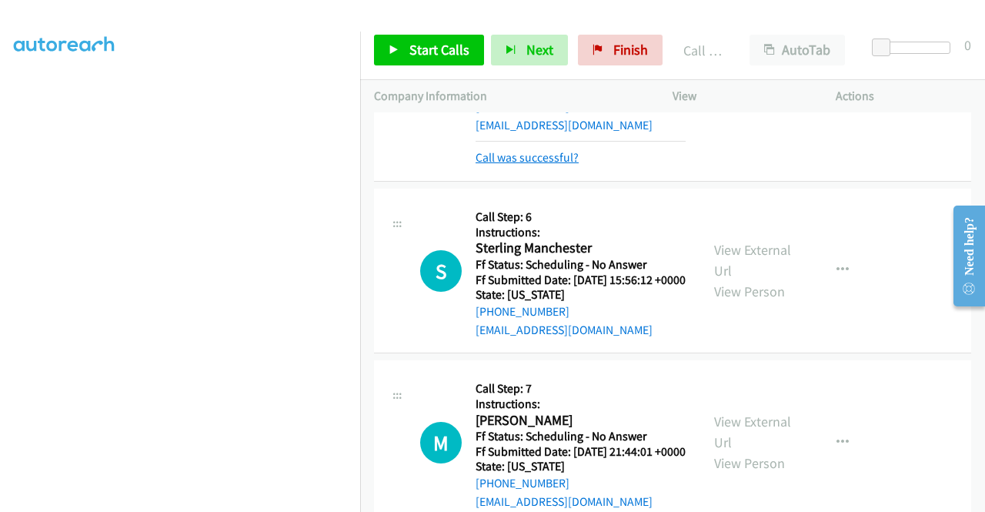
click at [520, 165] on link "Call was successful?" at bounding box center [527, 157] width 103 height 15
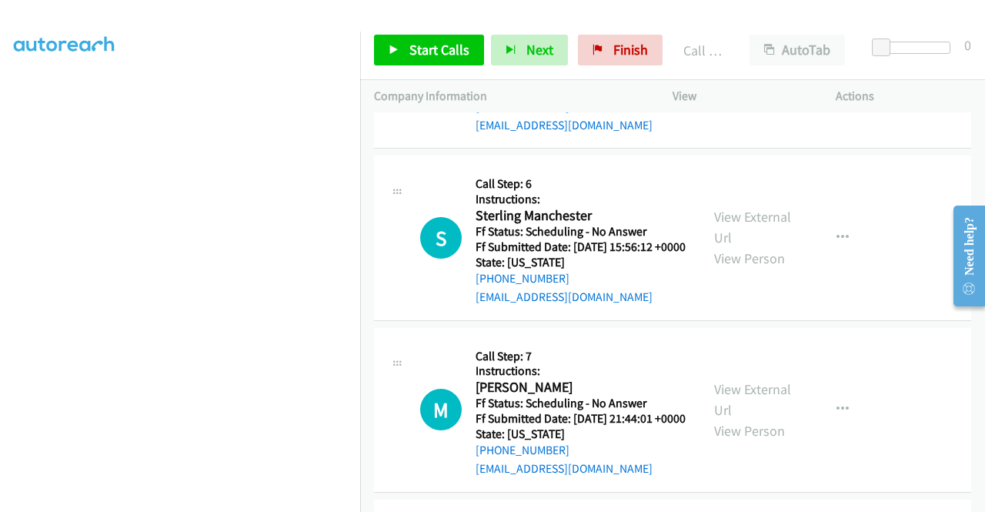
click at [838, 82] on button "button" at bounding box center [843, 66] width 42 height 31
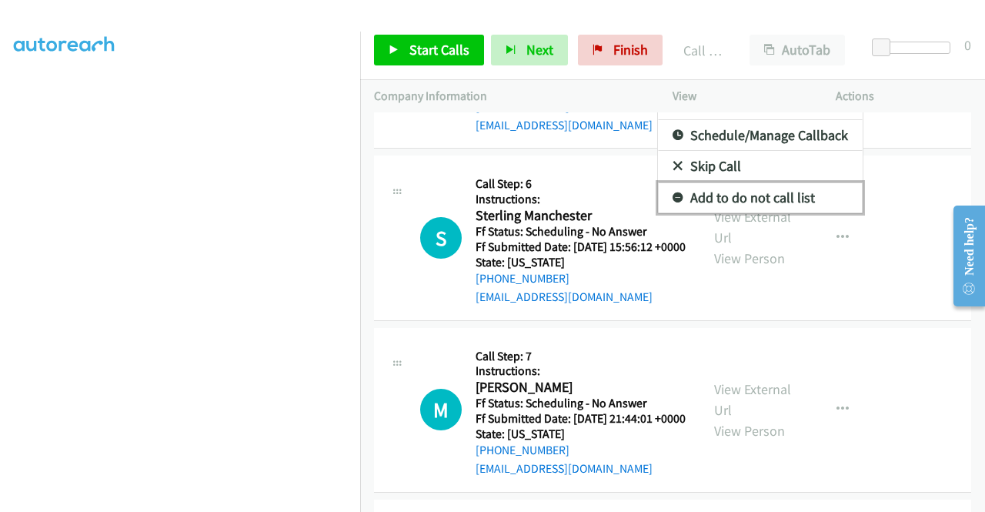
click at [772, 213] on link "Add to do not call list" at bounding box center [760, 197] width 205 height 31
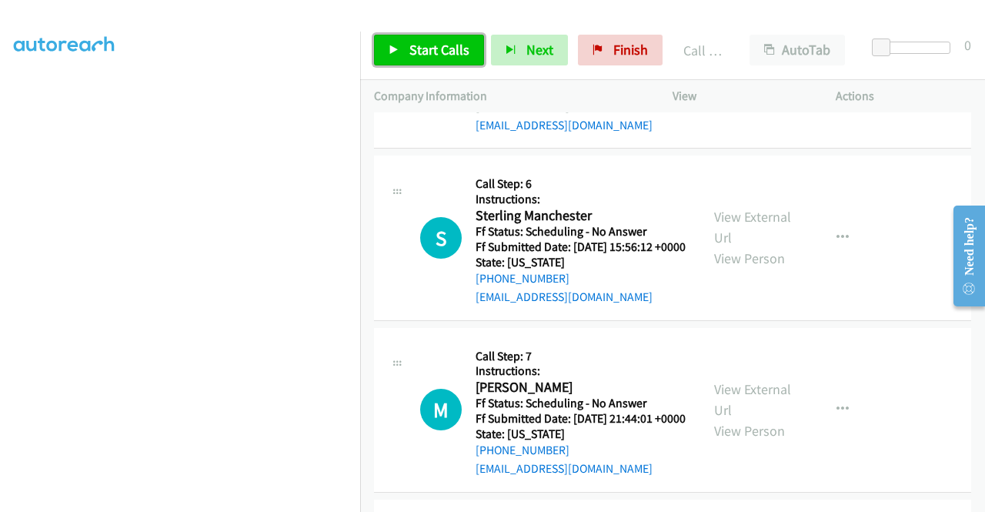
click at [447, 54] on span "Start Calls" at bounding box center [439, 50] width 60 height 18
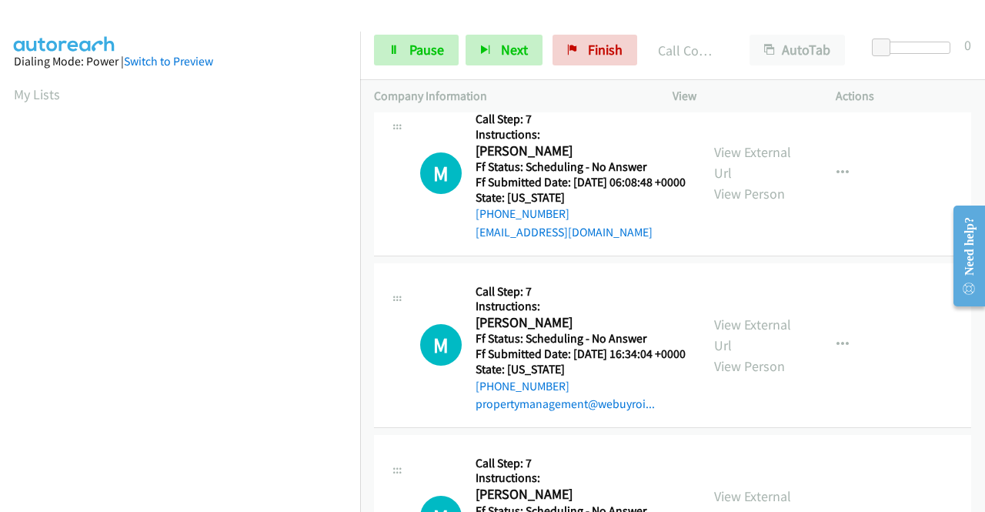
scroll to position [4871, 0]
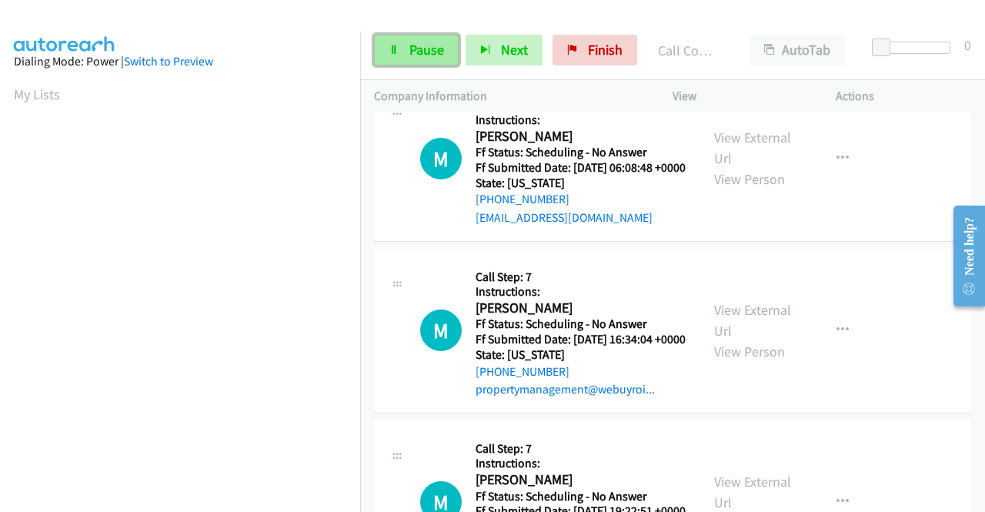
click at [444, 53] on link "Pause" at bounding box center [416, 50] width 85 height 31
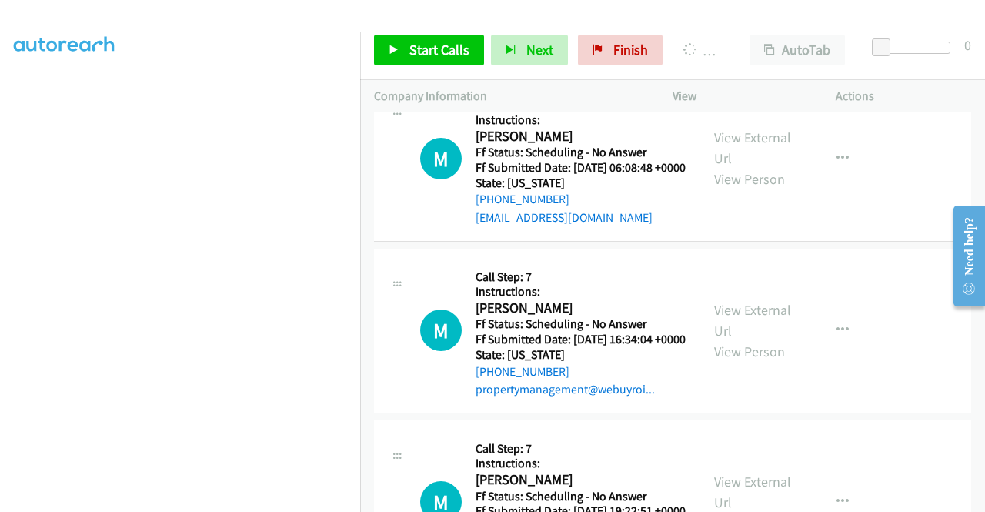
scroll to position [0, 0]
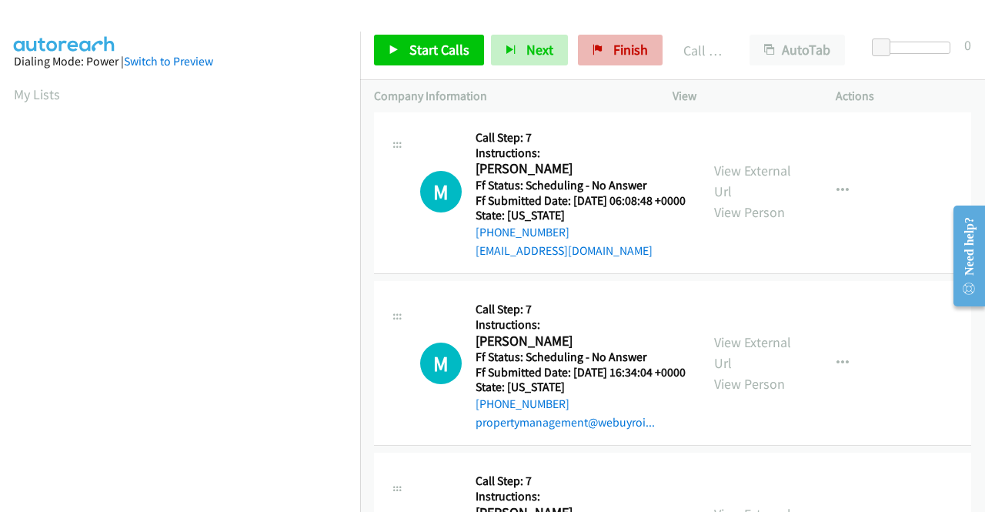
drag, startPoint x: 602, startPoint y: 66, endPoint x: 613, endPoint y: 47, distance: 22.0
click at [613, 47] on div "Start Calls Pause Next Finish Call Completed AutoTab AutoTab 0" at bounding box center [672, 50] width 625 height 59
click at [613, 47] on span "Finish" at bounding box center [630, 50] width 35 height 18
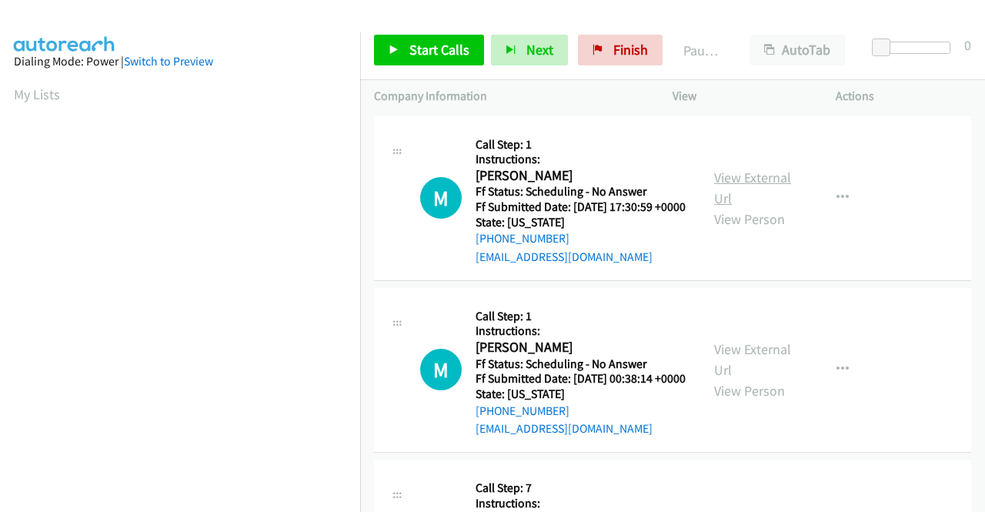
click at [773, 185] on link "View External Url" at bounding box center [752, 188] width 77 height 38
click at [739, 372] on link "View External Url" at bounding box center [752, 359] width 77 height 38
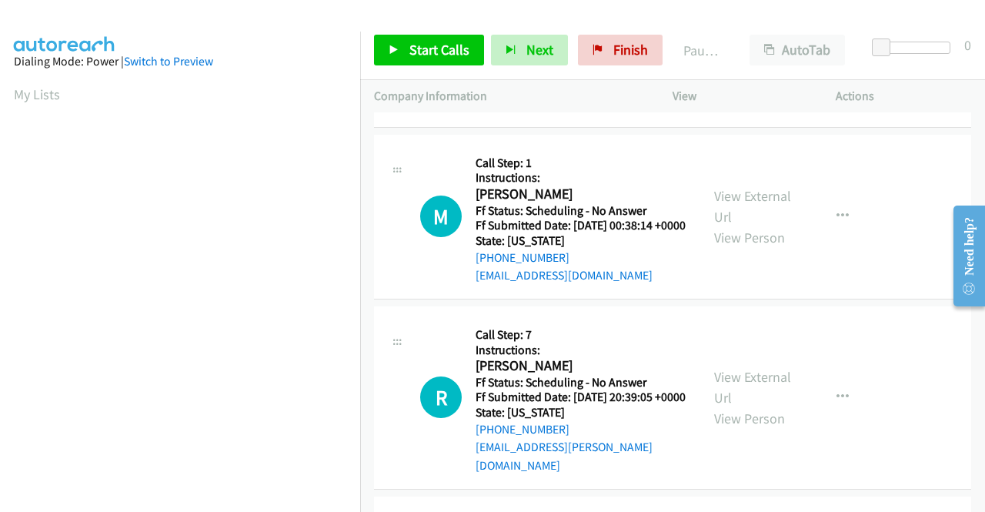
scroll to position [154, 0]
click at [759, 405] on link "View External Url" at bounding box center [752, 386] width 77 height 38
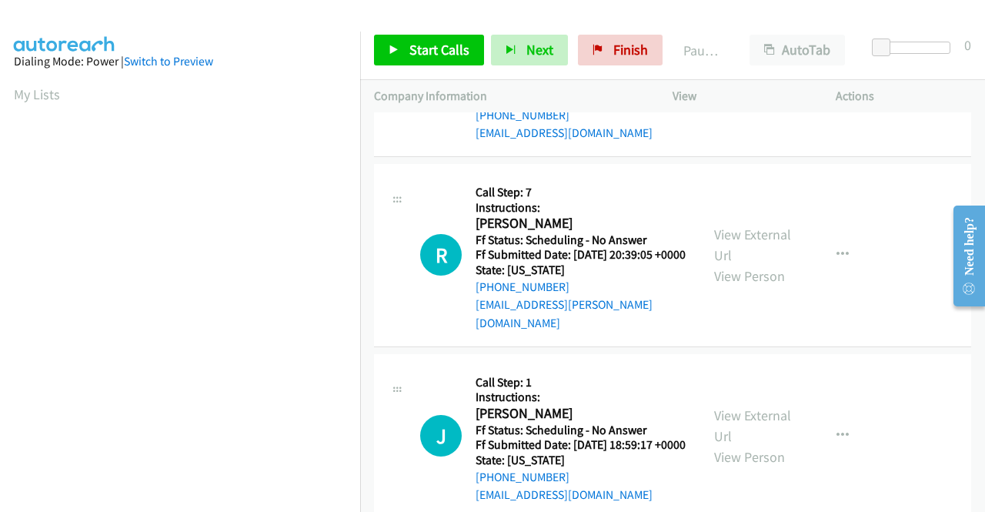
scroll to position [308, 0]
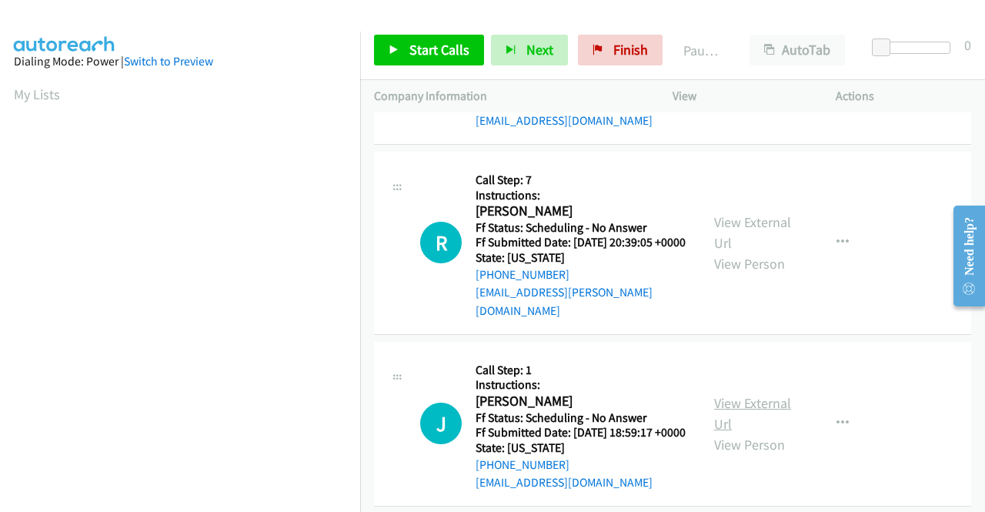
click at [751, 432] on link "View External Url" at bounding box center [752, 413] width 77 height 38
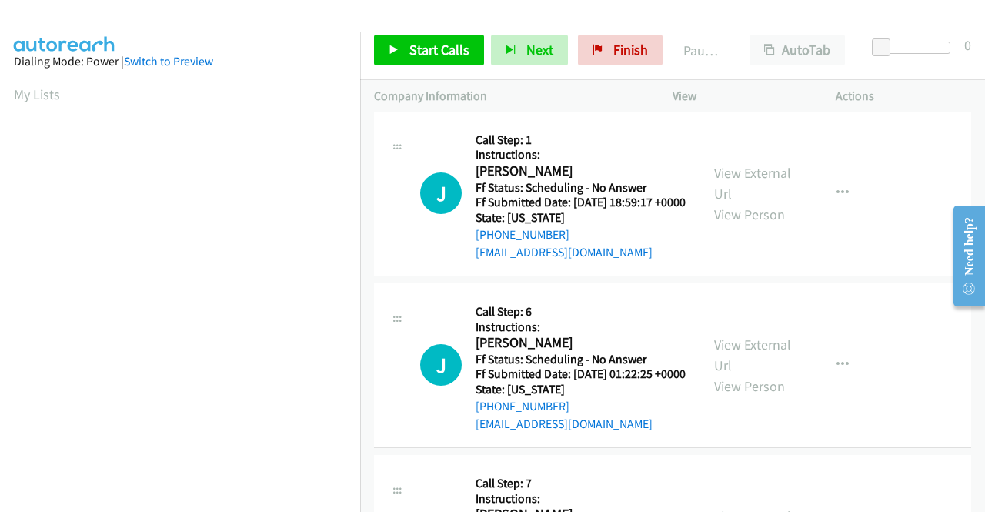
scroll to position [539, 0]
click at [758, 373] on link "View External Url" at bounding box center [752, 354] width 77 height 38
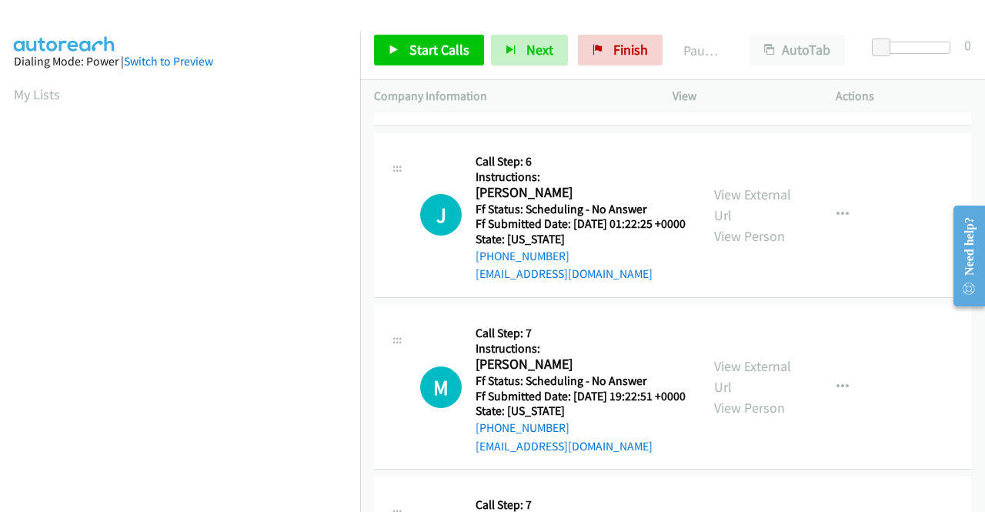
scroll to position [692, 0]
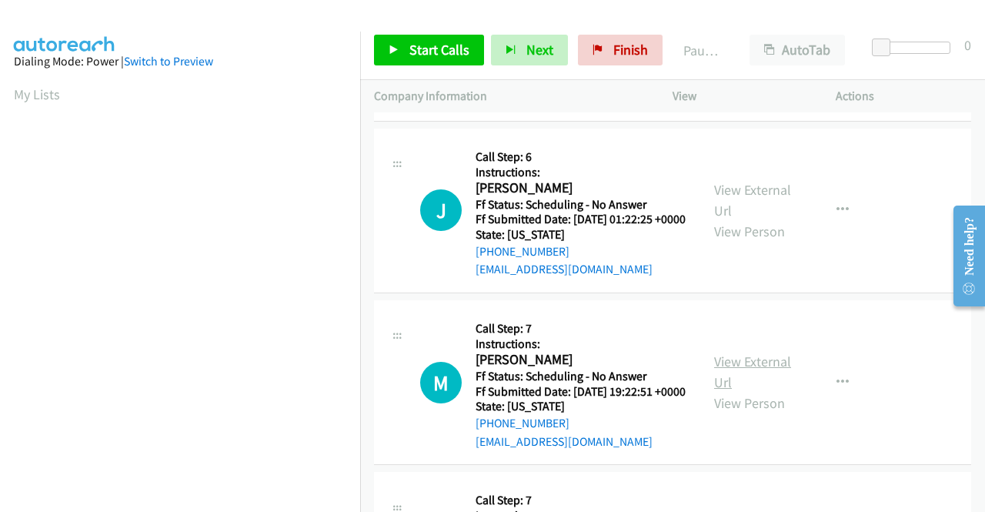
click at [749, 391] on link "View External Url" at bounding box center [752, 371] width 77 height 38
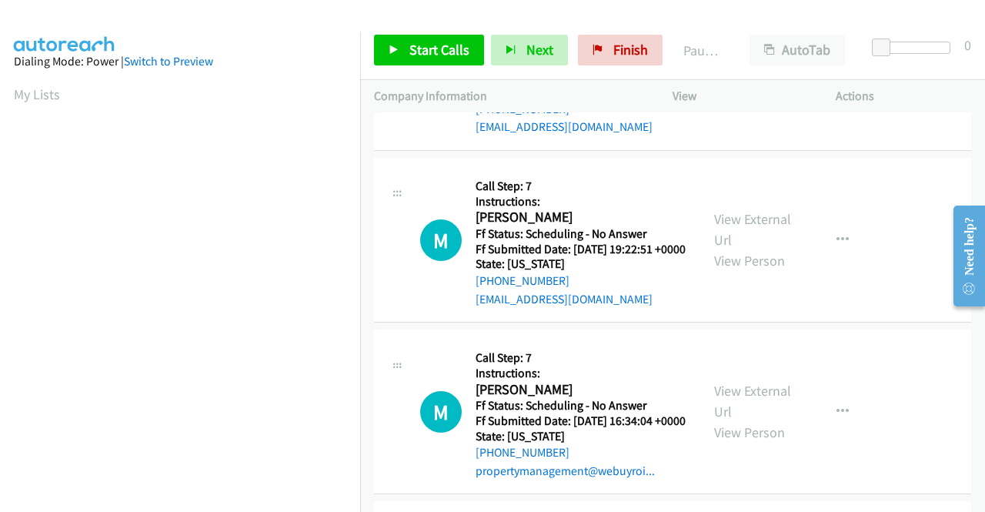
scroll to position [846, 0]
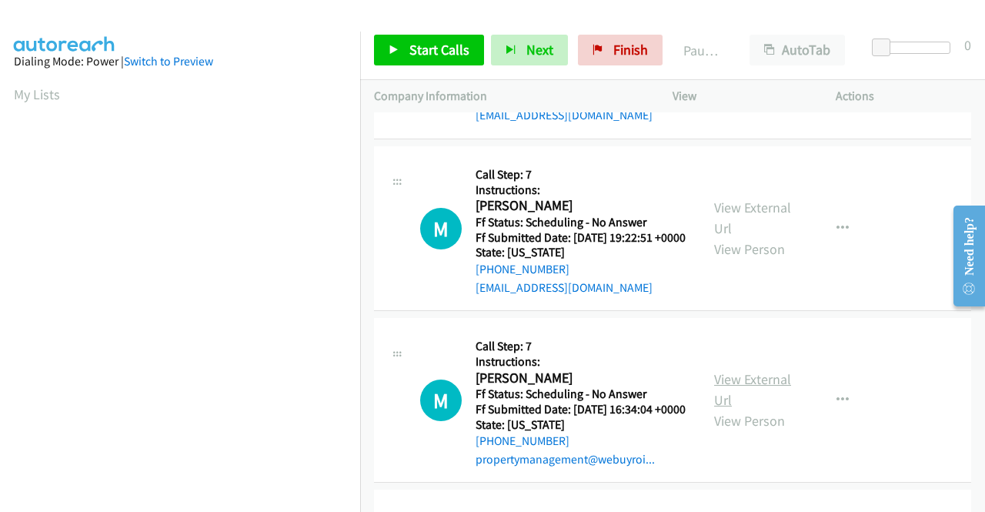
click at [736, 409] on link "View External Url" at bounding box center [752, 389] width 77 height 38
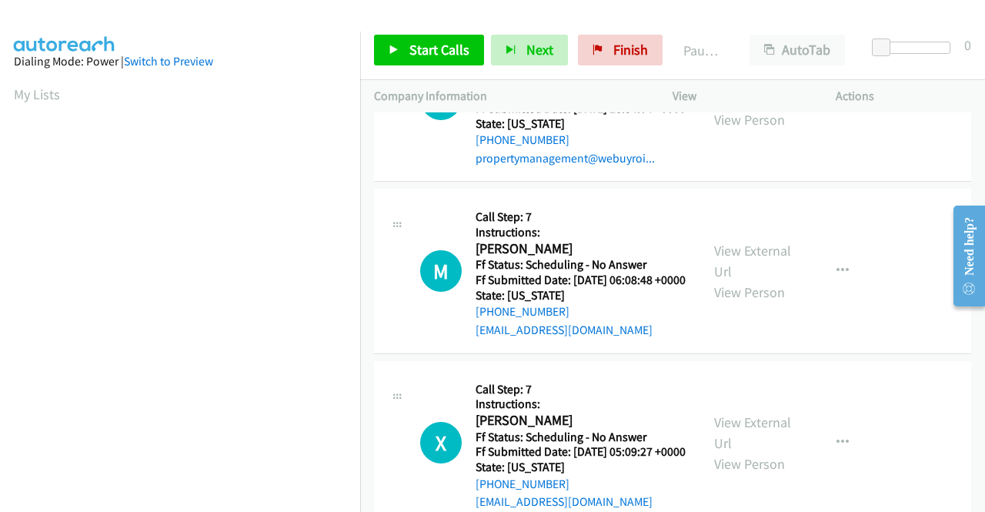
scroll to position [1154, 0]
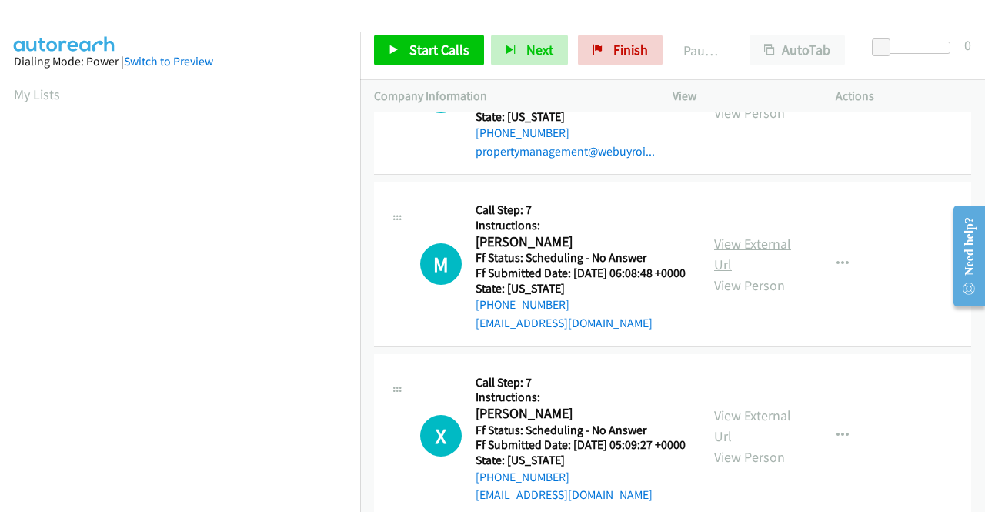
click at [747, 273] on link "View External Url" at bounding box center [752, 254] width 77 height 38
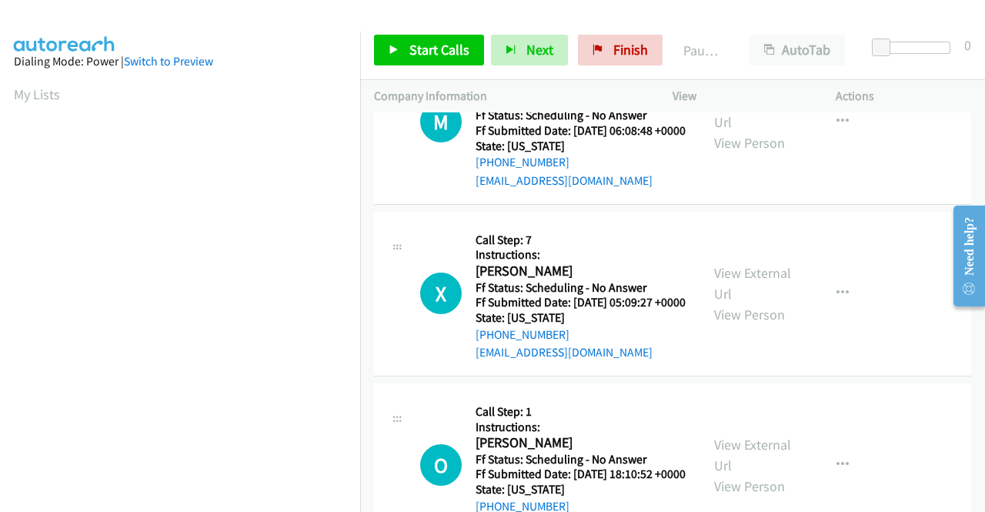
scroll to position [1308, 0]
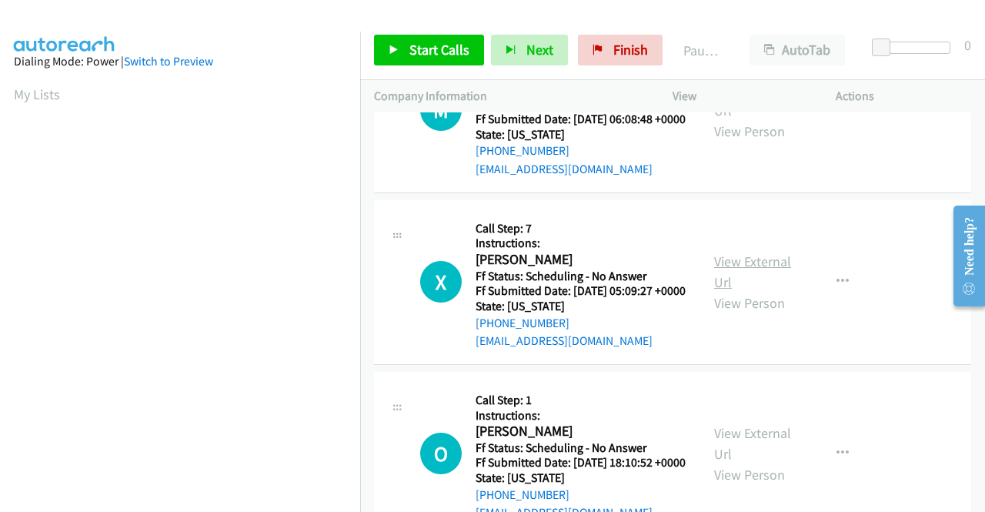
click at [754, 291] on link "View External Url" at bounding box center [752, 271] width 77 height 38
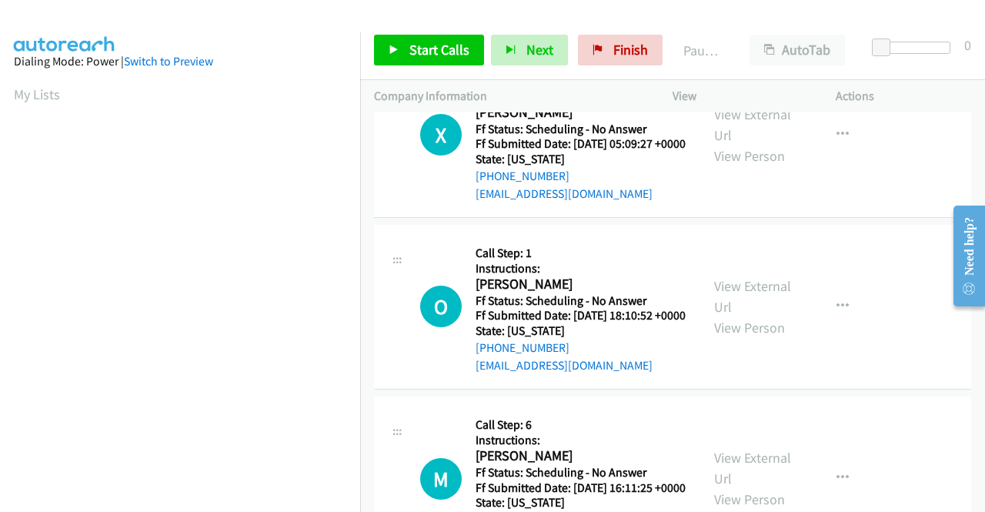
scroll to position [1462, 0]
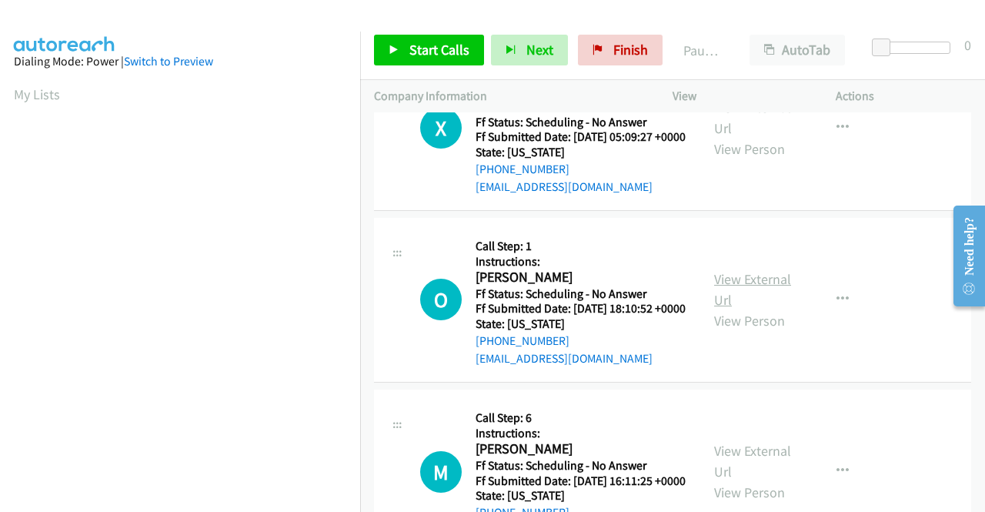
click at [757, 309] on link "View External Url" at bounding box center [752, 289] width 77 height 38
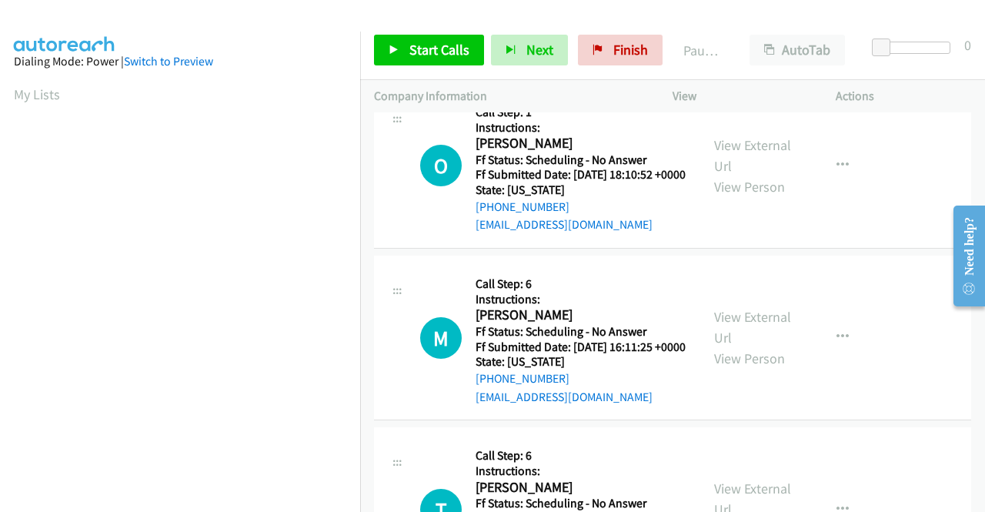
scroll to position [1616, 0]
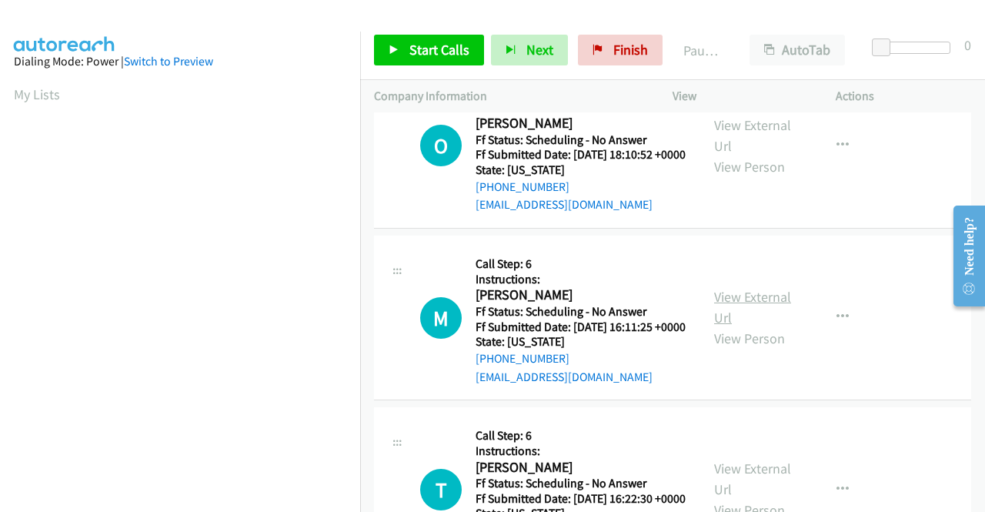
click at [758, 326] on link "View External Url" at bounding box center [752, 307] width 77 height 38
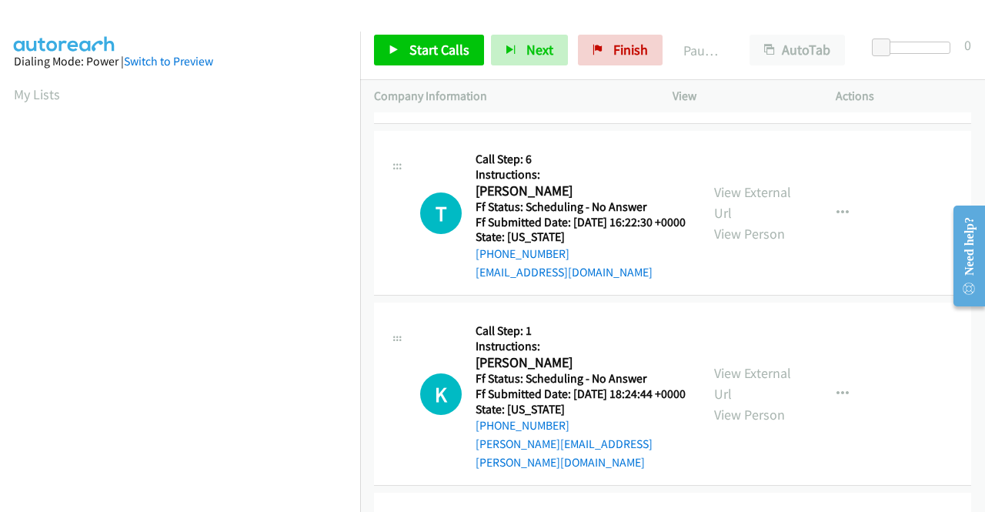
scroll to position [1924, 0]
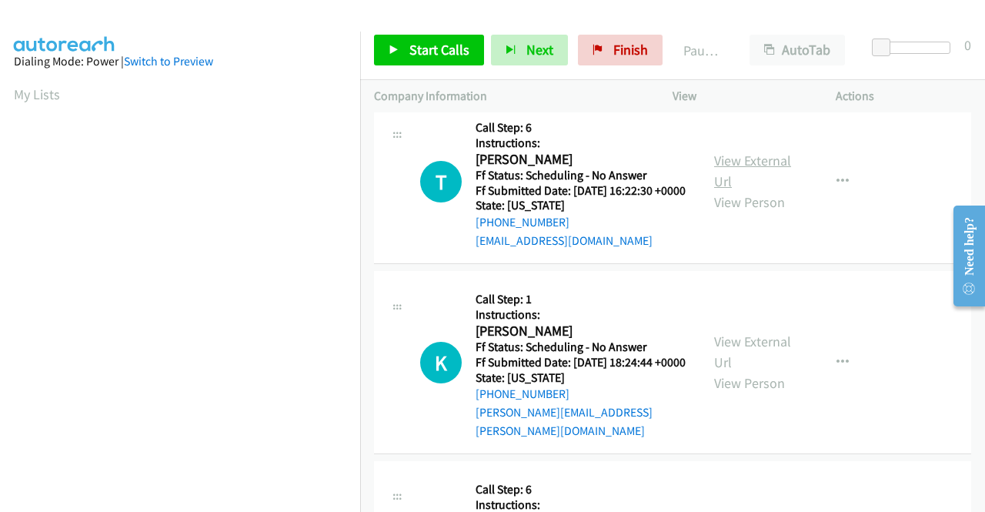
click at [745, 190] on link "View External Url" at bounding box center [752, 171] width 77 height 38
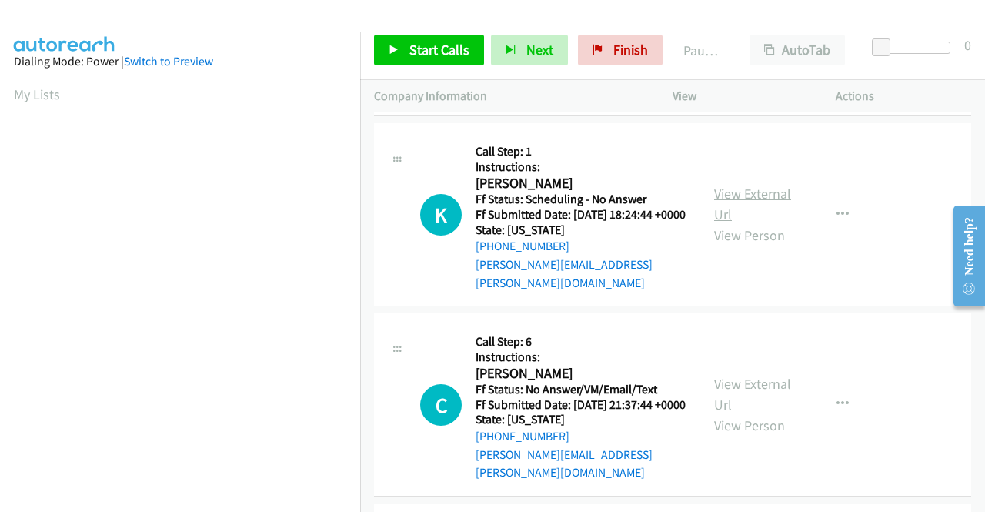
scroll to position [2077, 0]
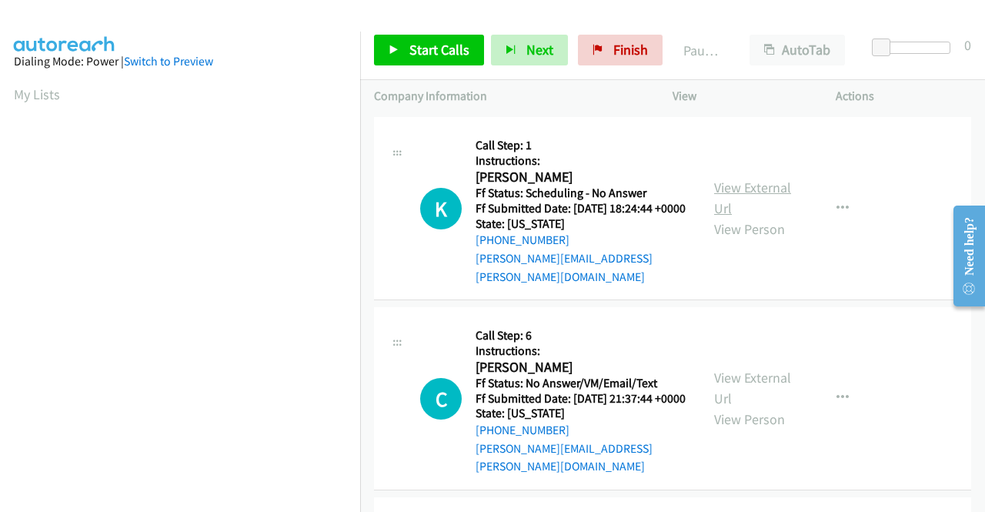
click at [737, 217] on link "View External Url" at bounding box center [752, 198] width 77 height 38
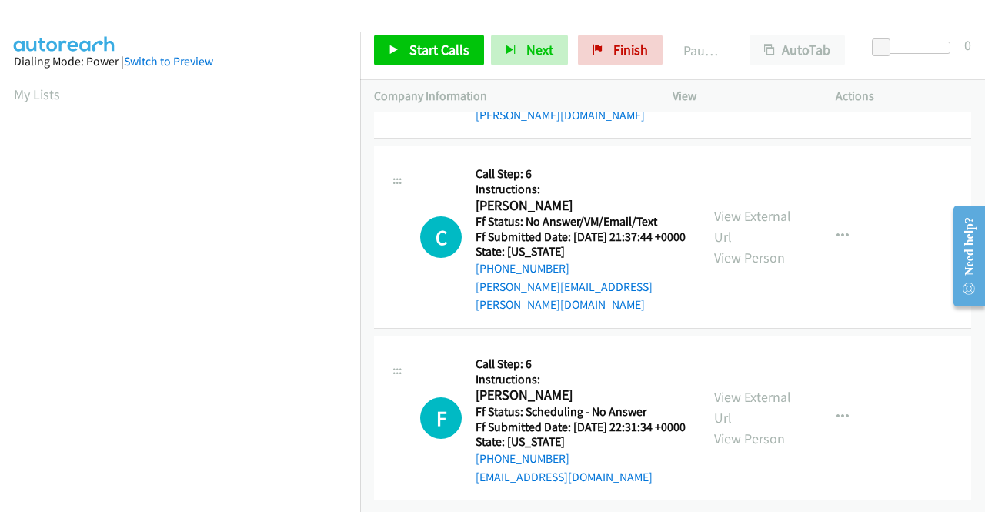
scroll to position [2385, 0]
click at [745, 225] on link "View External Url" at bounding box center [752, 226] width 77 height 38
click at [736, 388] on link "View External Url" at bounding box center [752, 407] width 77 height 38
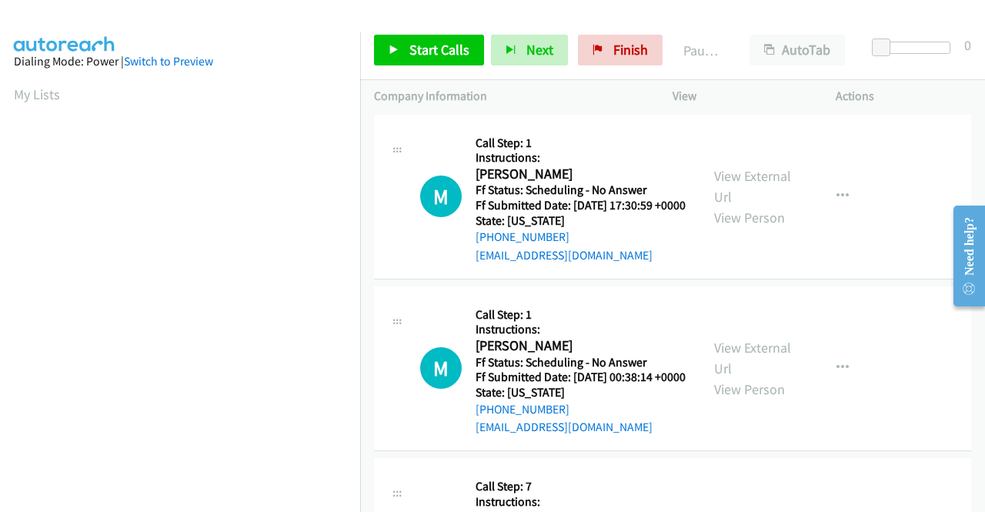
scroll to position [0, 0]
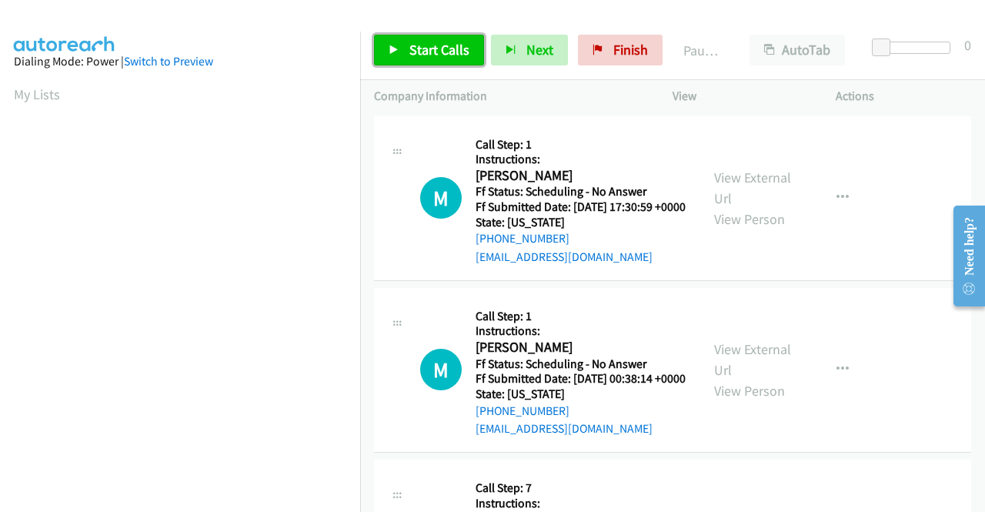
click at [436, 47] on span "Start Calls" at bounding box center [439, 50] width 60 height 18
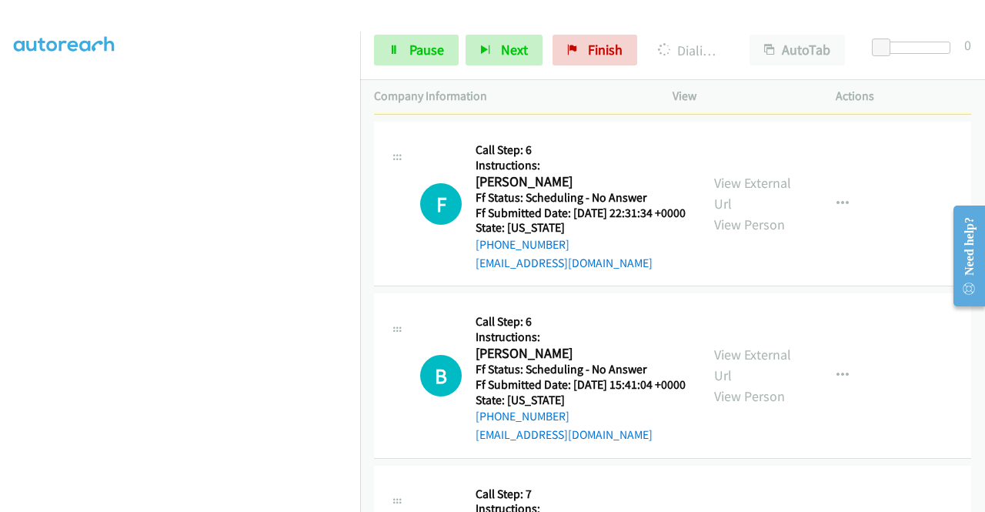
scroll to position [351, 0]
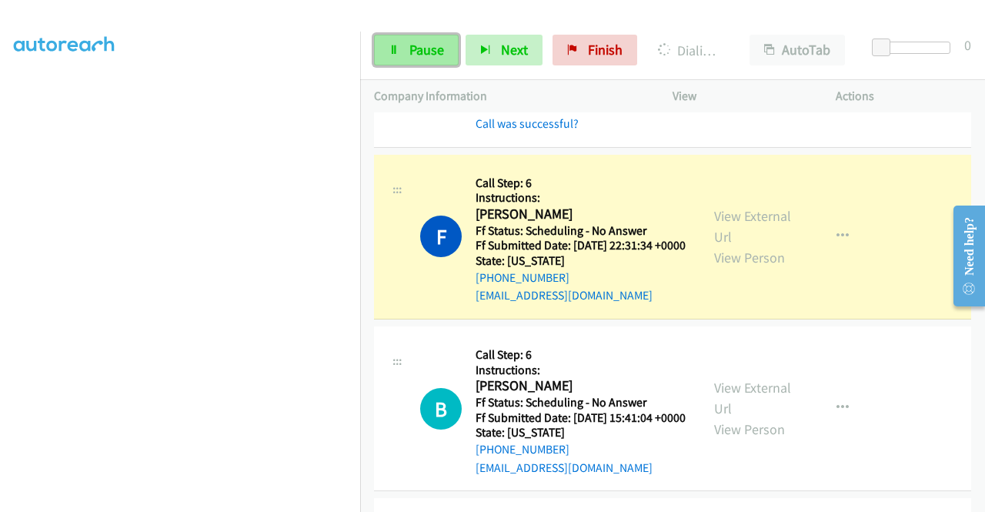
click at [411, 55] on span "Pause" at bounding box center [426, 50] width 35 height 18
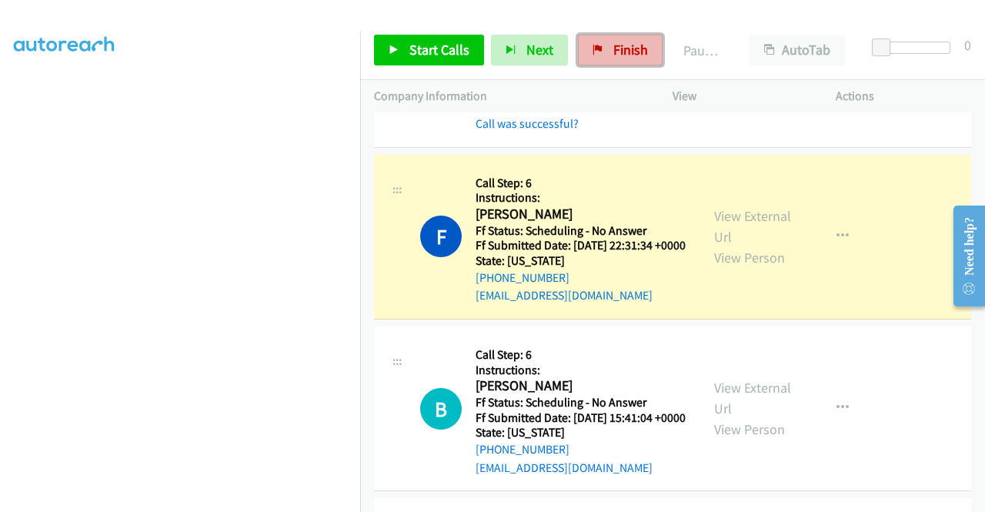
click at [634, 47] on span "Finish" at bounding box center [630, 50] width 35 height 18
